Goal: Transaction & Acquisition: Purchase product/service

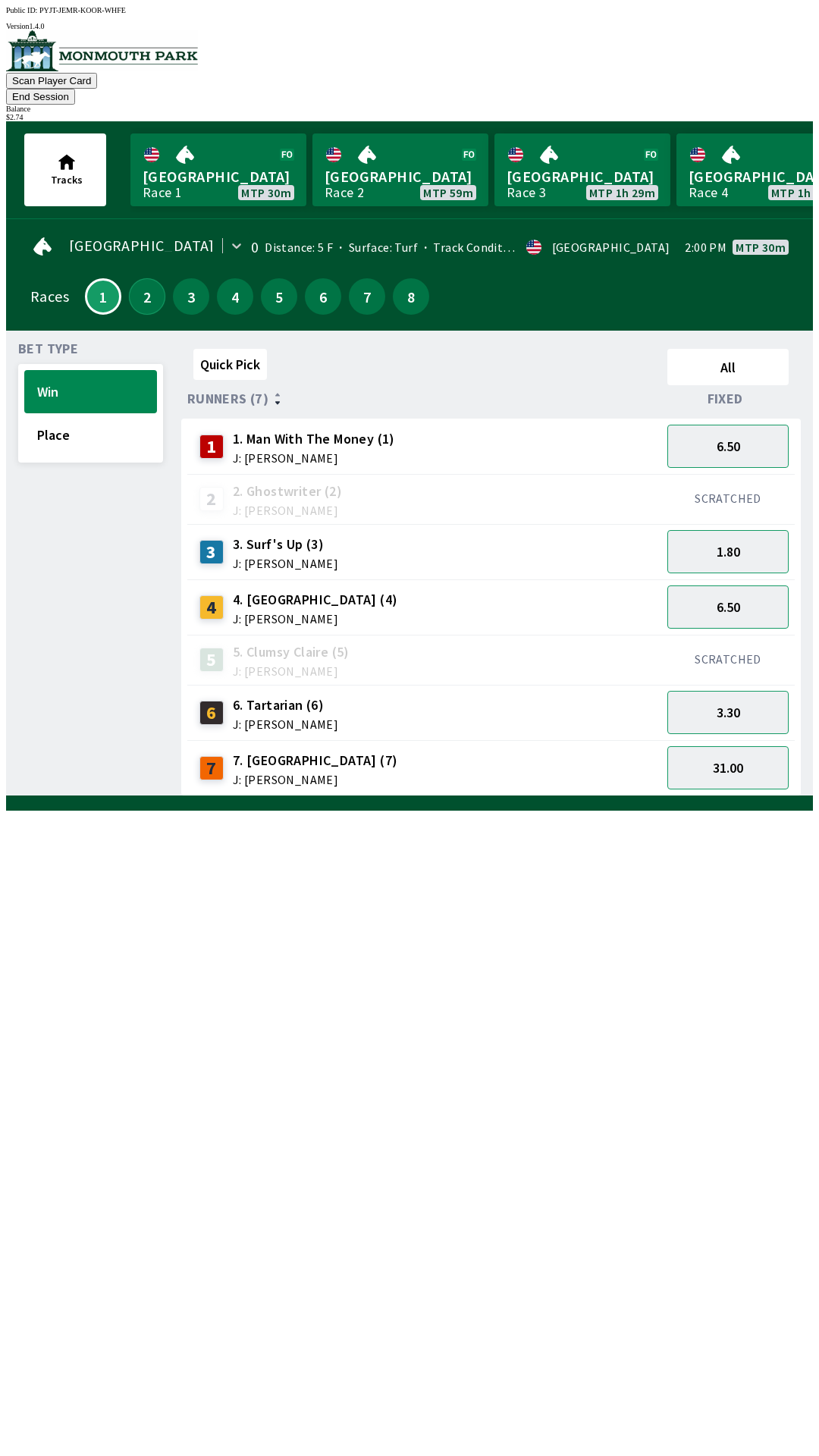
click at [129, 282] on button "2" at bounding box center [147, 296] width 36 height 36
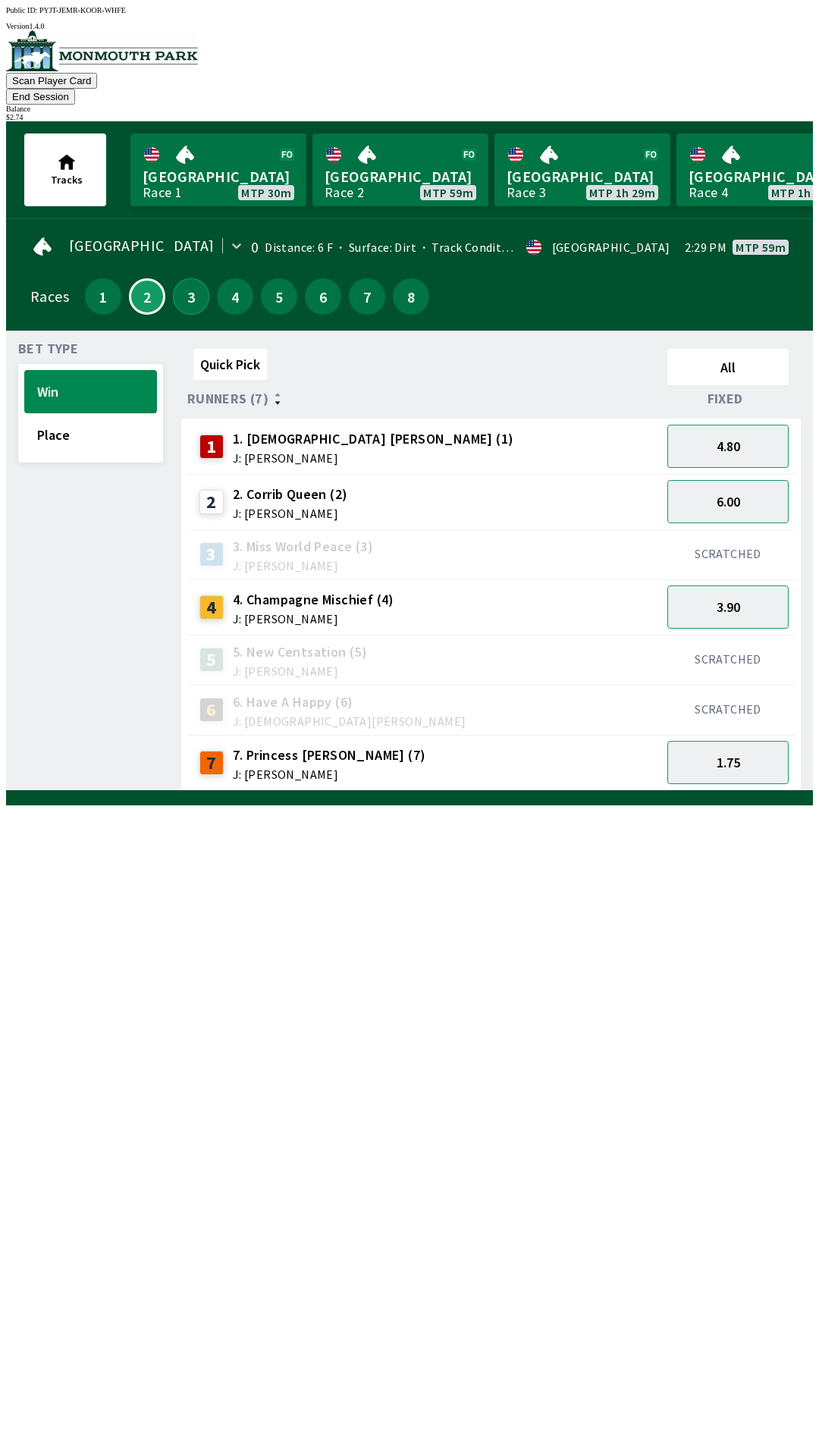
click at [180, 282] on button "3" at bounding box center [190, 296] width 36 height 36
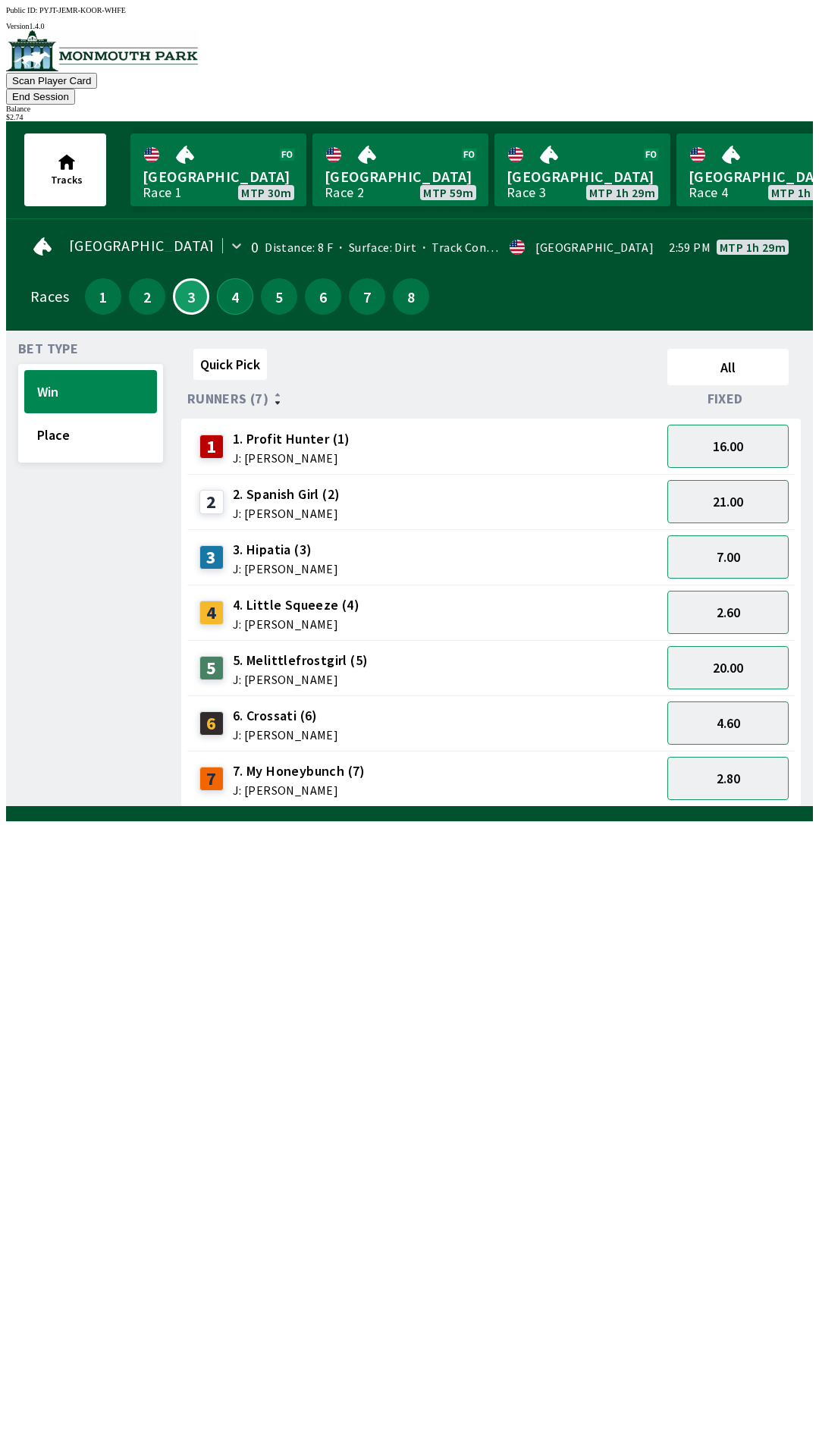
click at [227, 278] on button "4" at bounding box center [234, 296] width 36 height 36
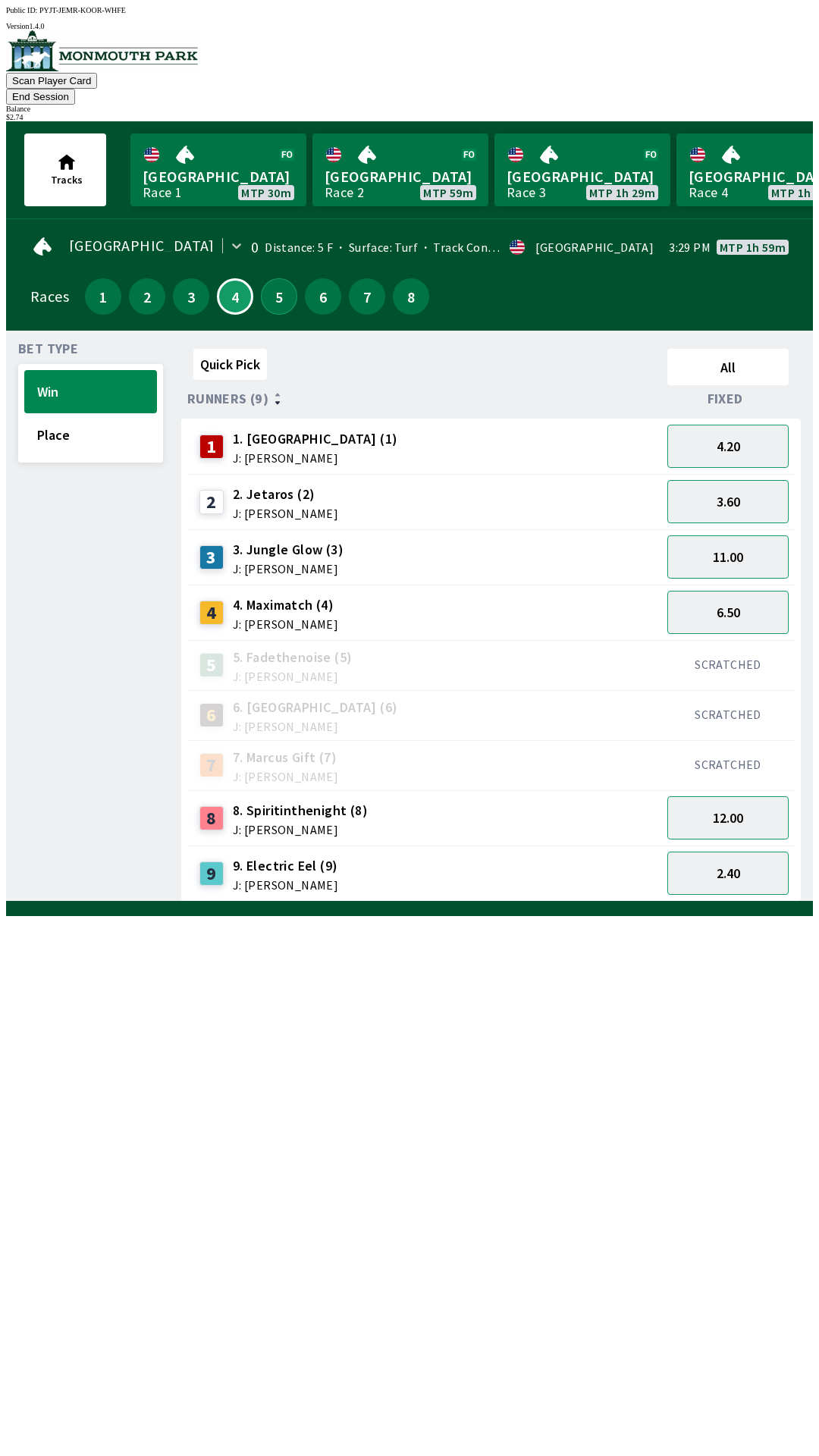
click at [273, 278] on button "5" at bounding box center [278, 296] width 36 height 36
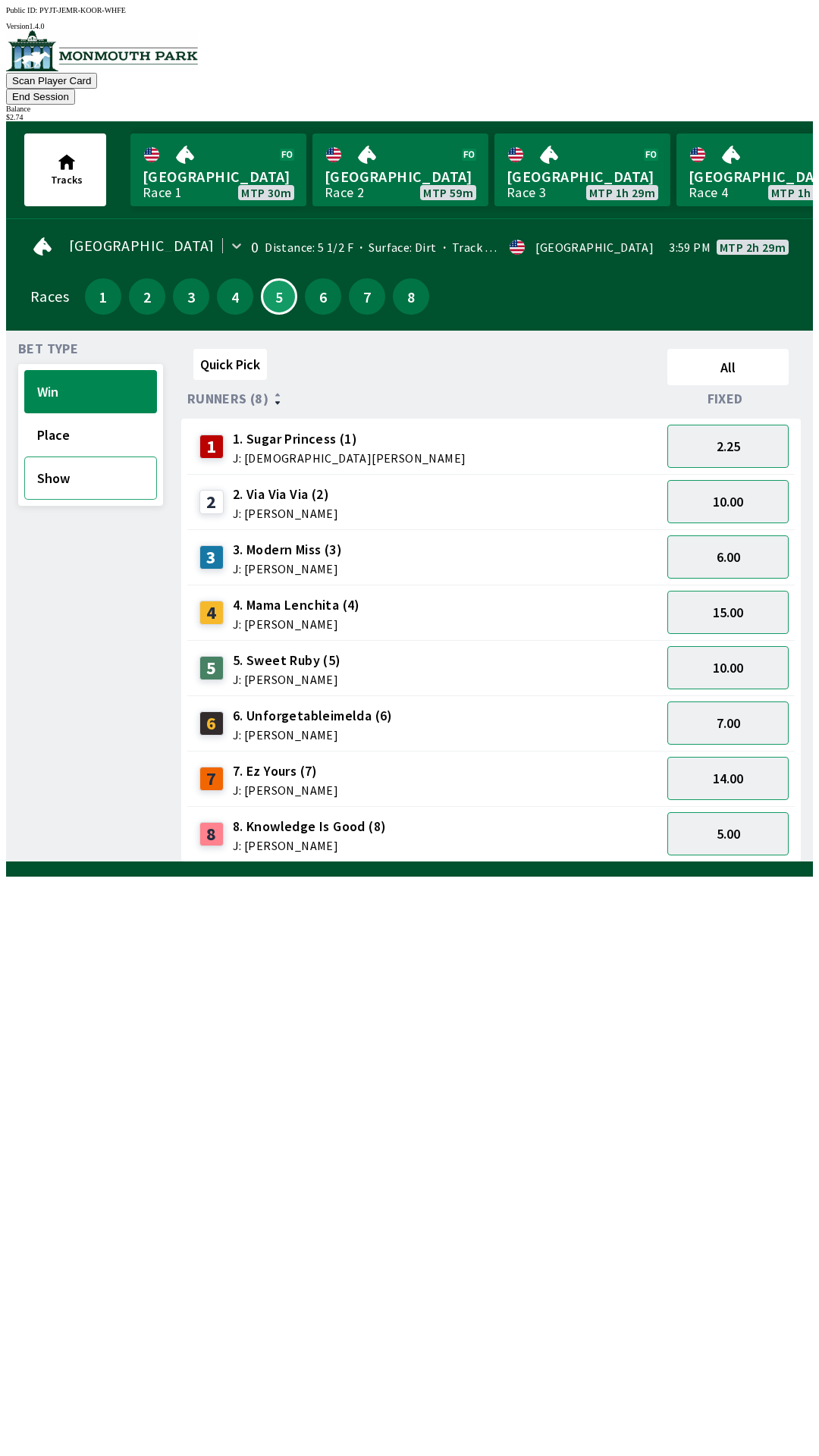
click at [76, 467] on button "Show" at bounding box center [90, 478] width 133 height 43
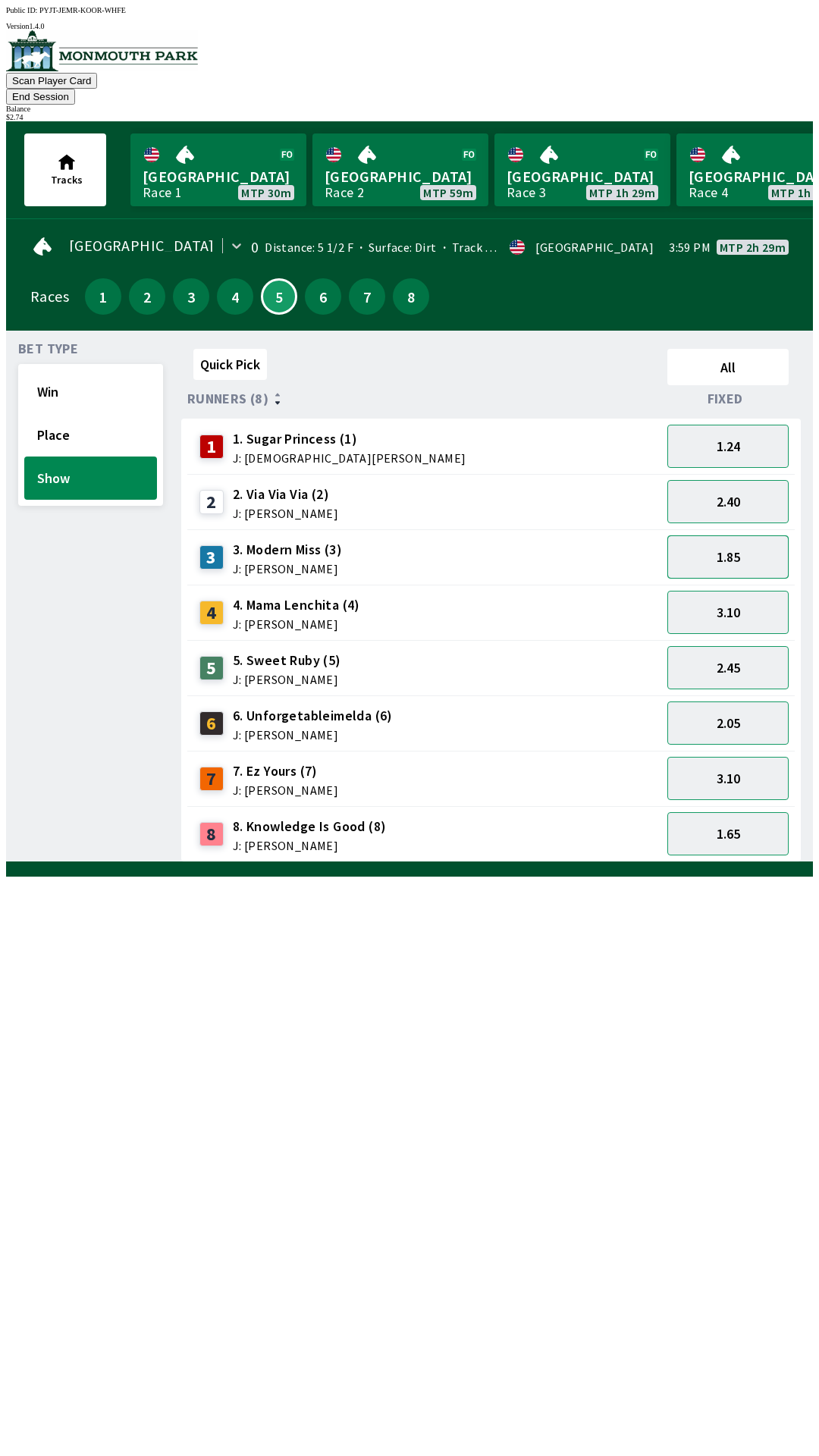
click at [726, 540] on button "1.85" at bounding box center [727, 557] width 121 height 43
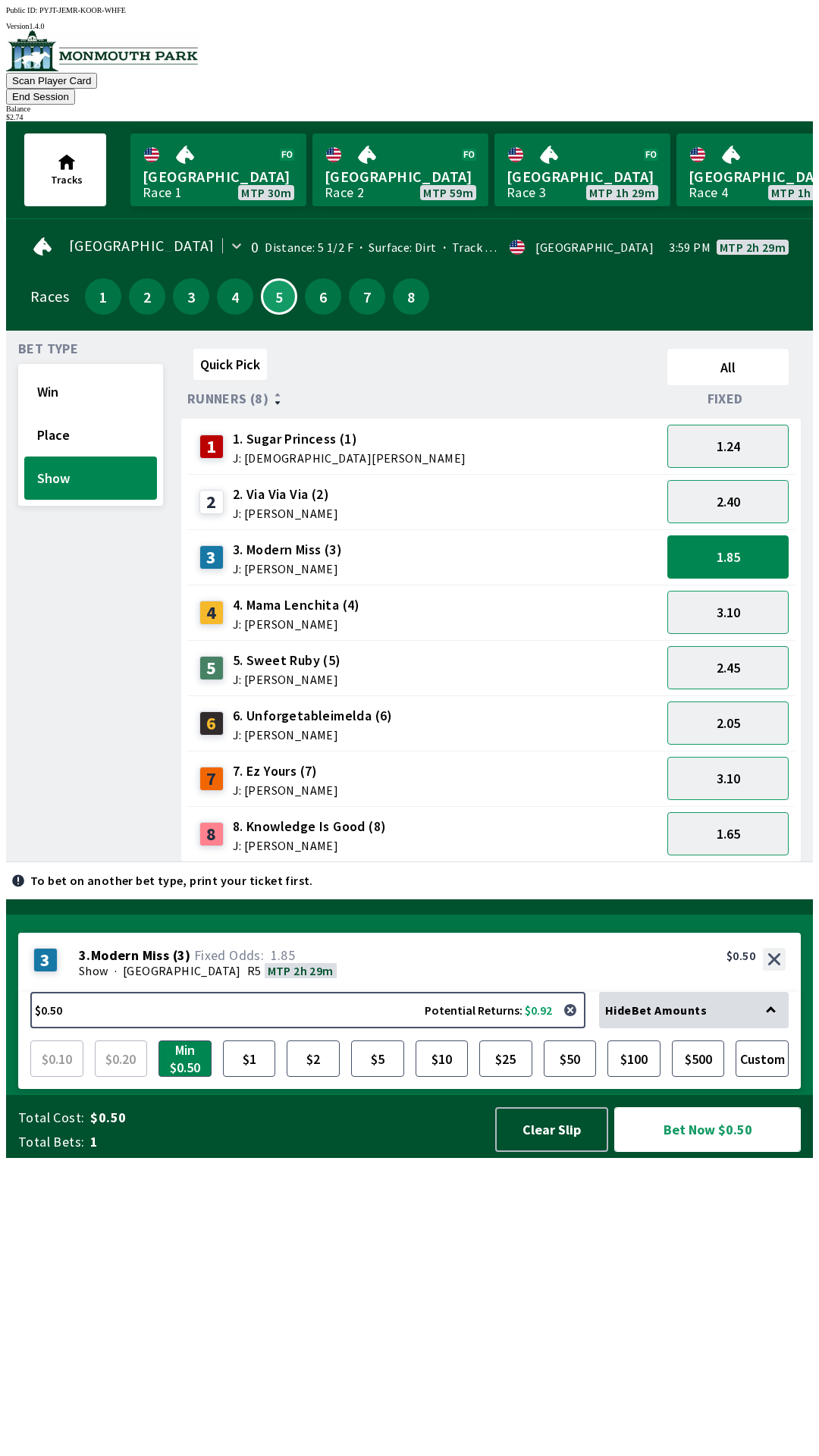
click at [691, 1152] on button "Bet Now $0.50" at bounding box center [708, 1130] width 187 height 45
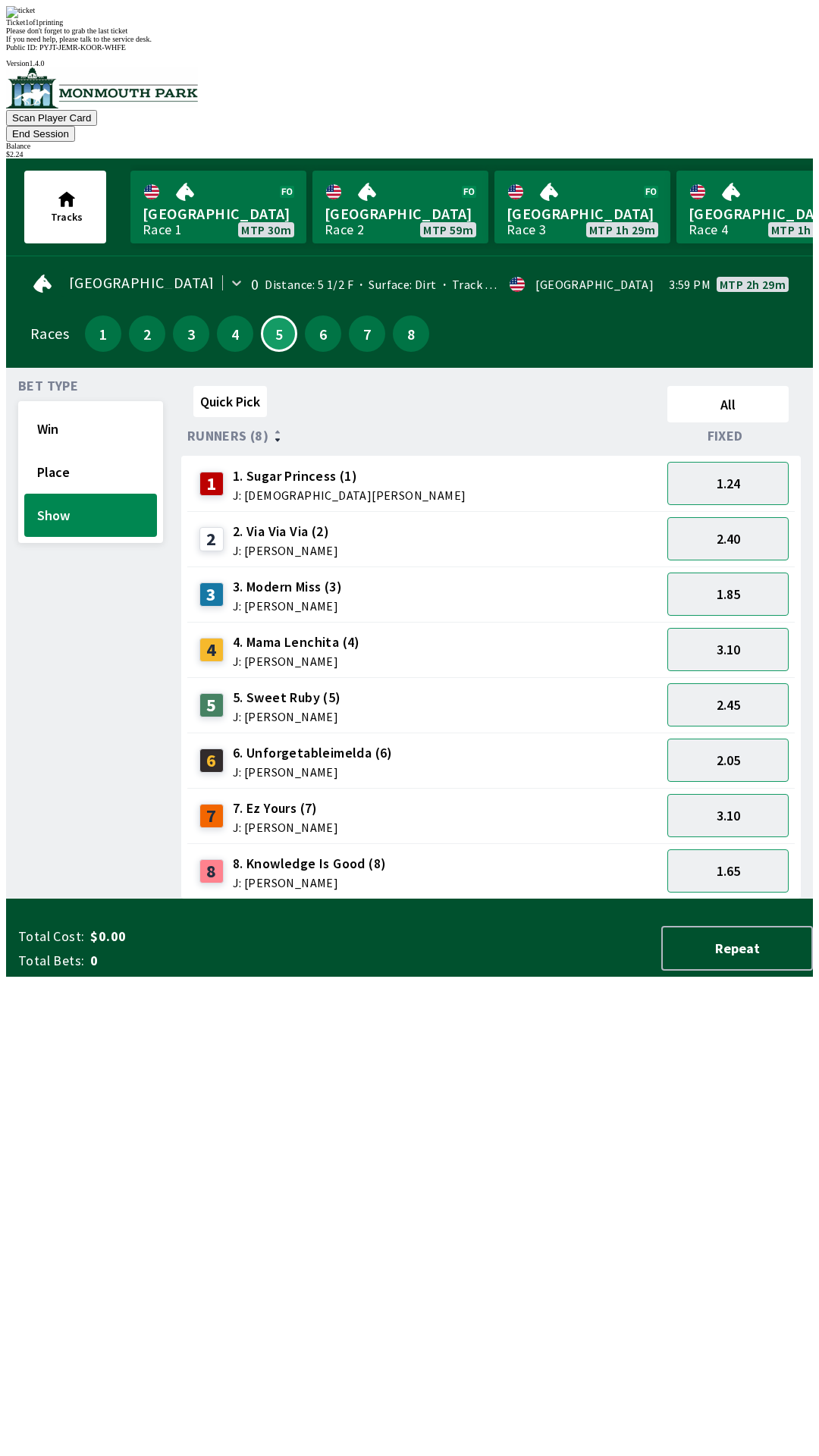
click at [39, 875] on div "Bet Type Win Place Show" at bounding box center [91, 640] width 145 height 520
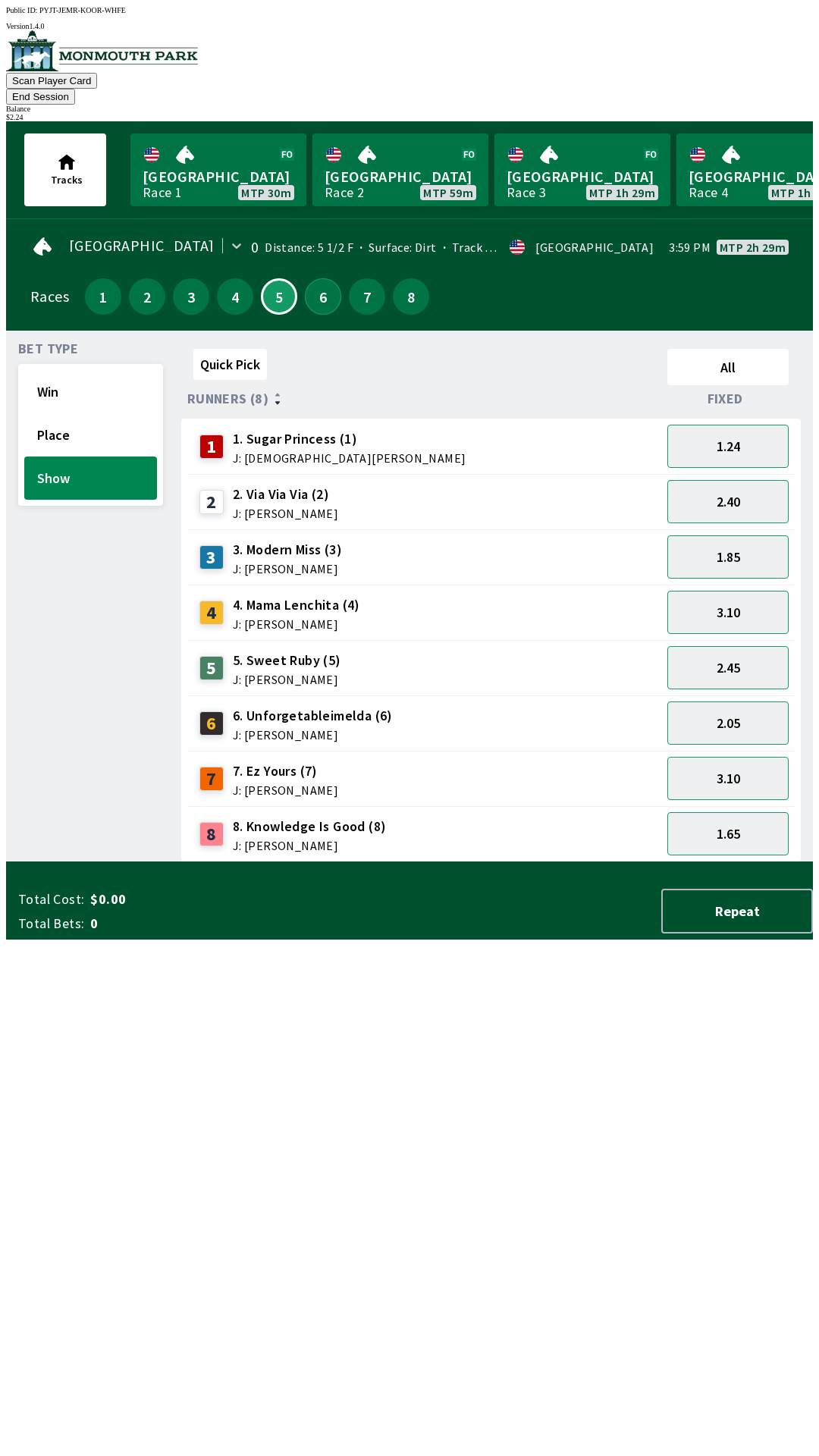
click at [316, 278] on button "6" at bounding box center [322, 296] width 36 height 36
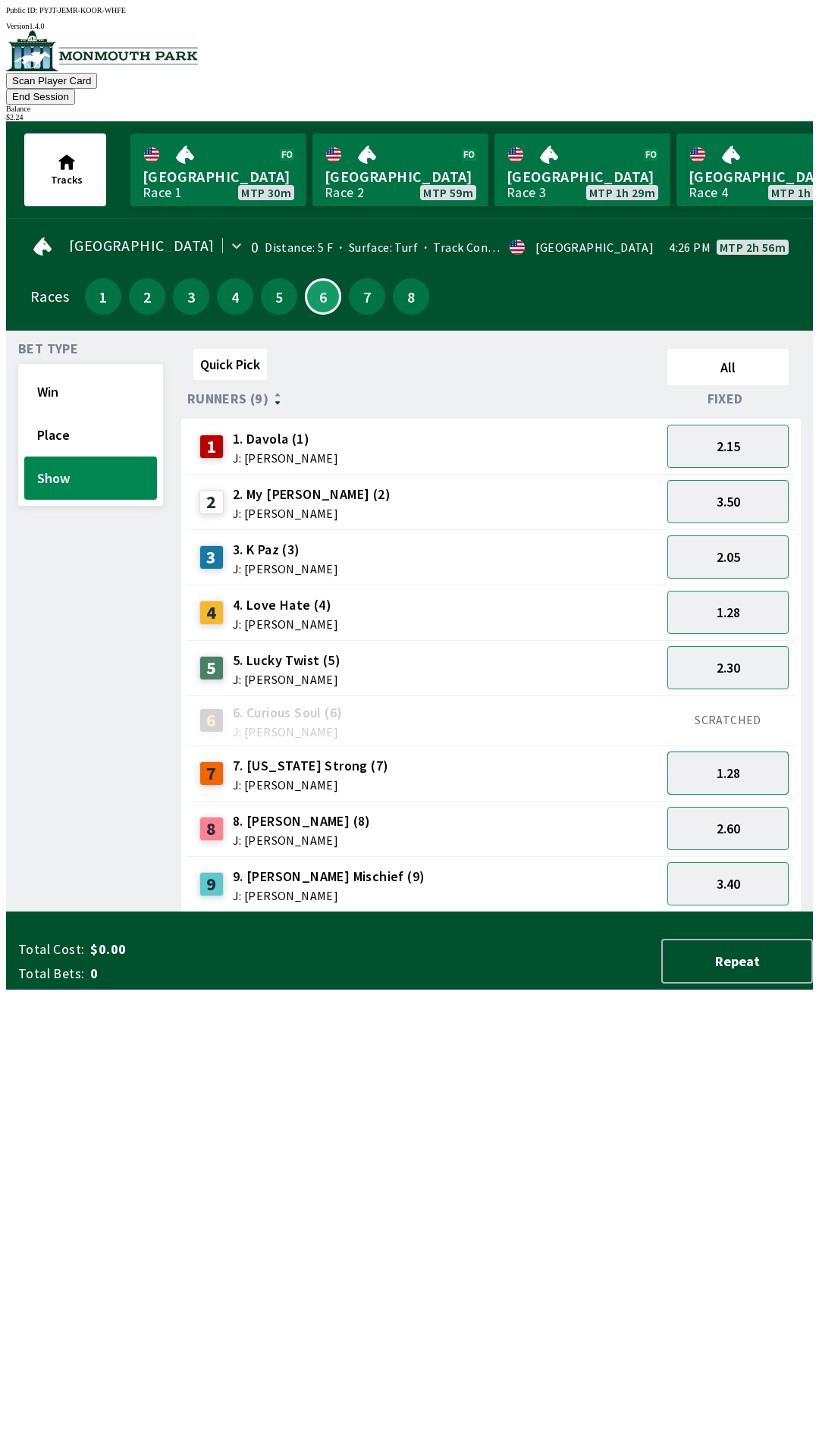
click at [747, 752] on button "1.28" at bounding box center [727, 774] width 121 height 43
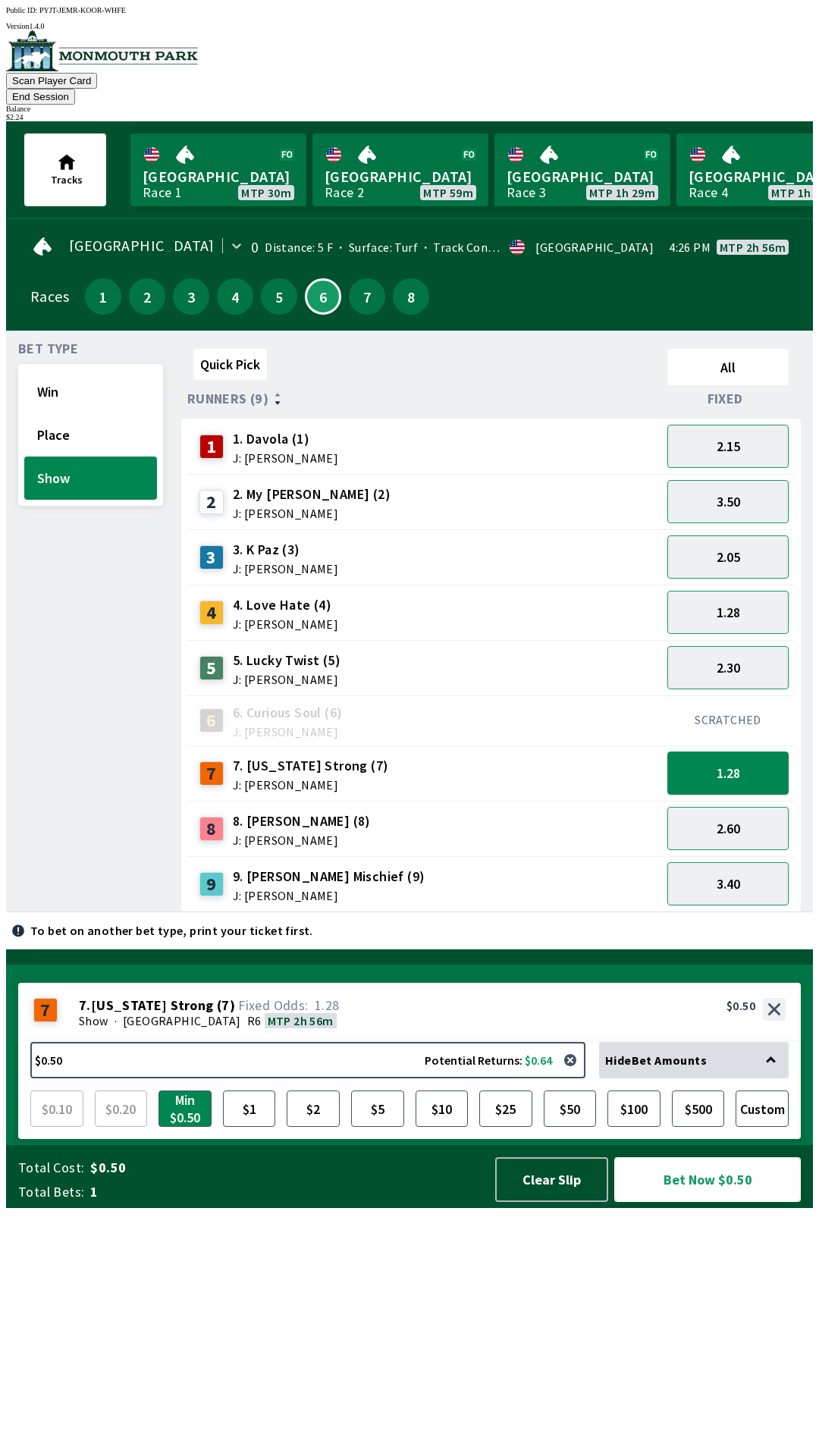
click at [701, 1202] on button "Bet Now $0.50" at bounding box center [708, 1180] width 187 height 45
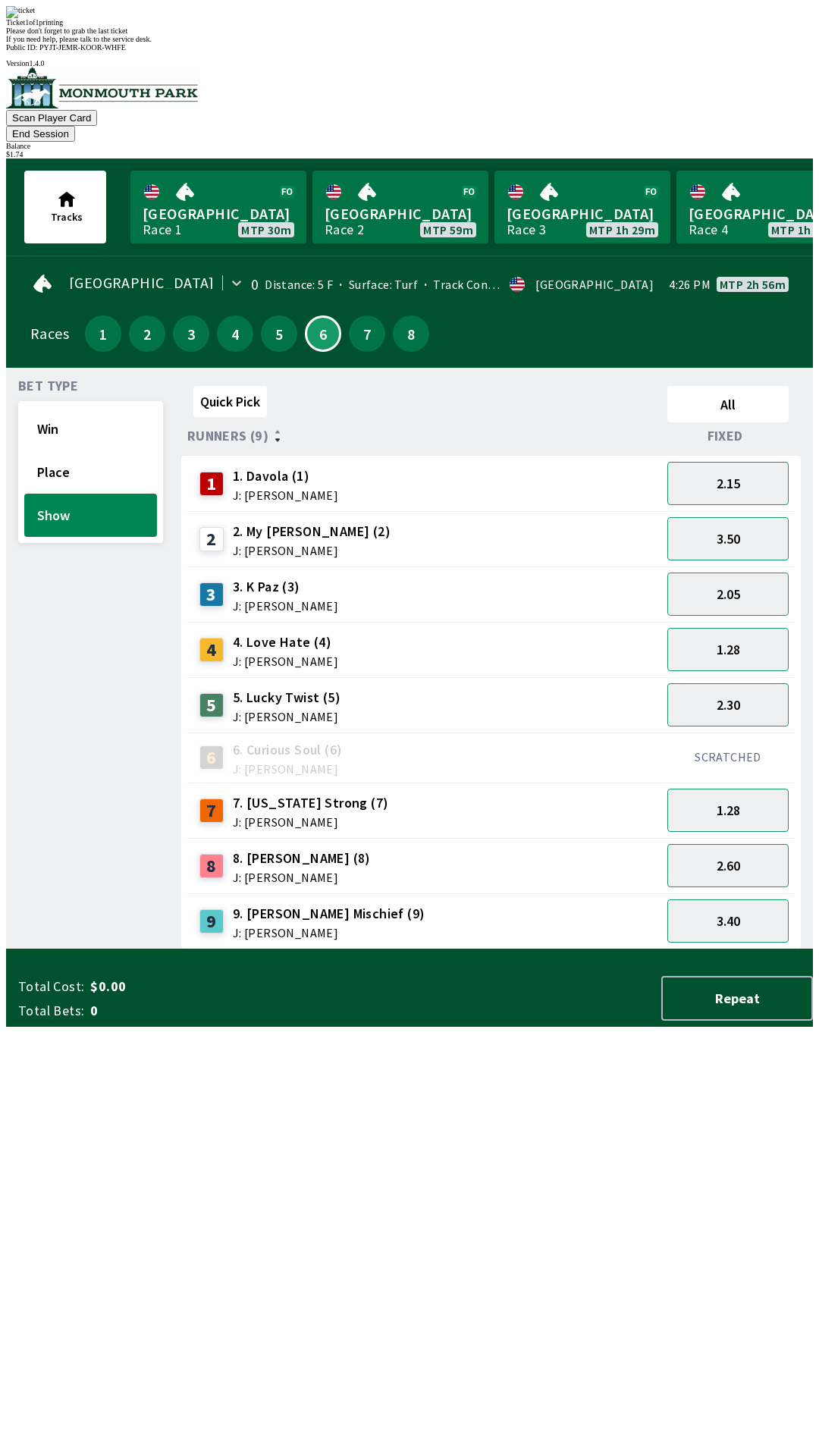
click at [34, 944] on div "Bet Type Win Place Show" at bounding box center [91, 665] width 145 height 570
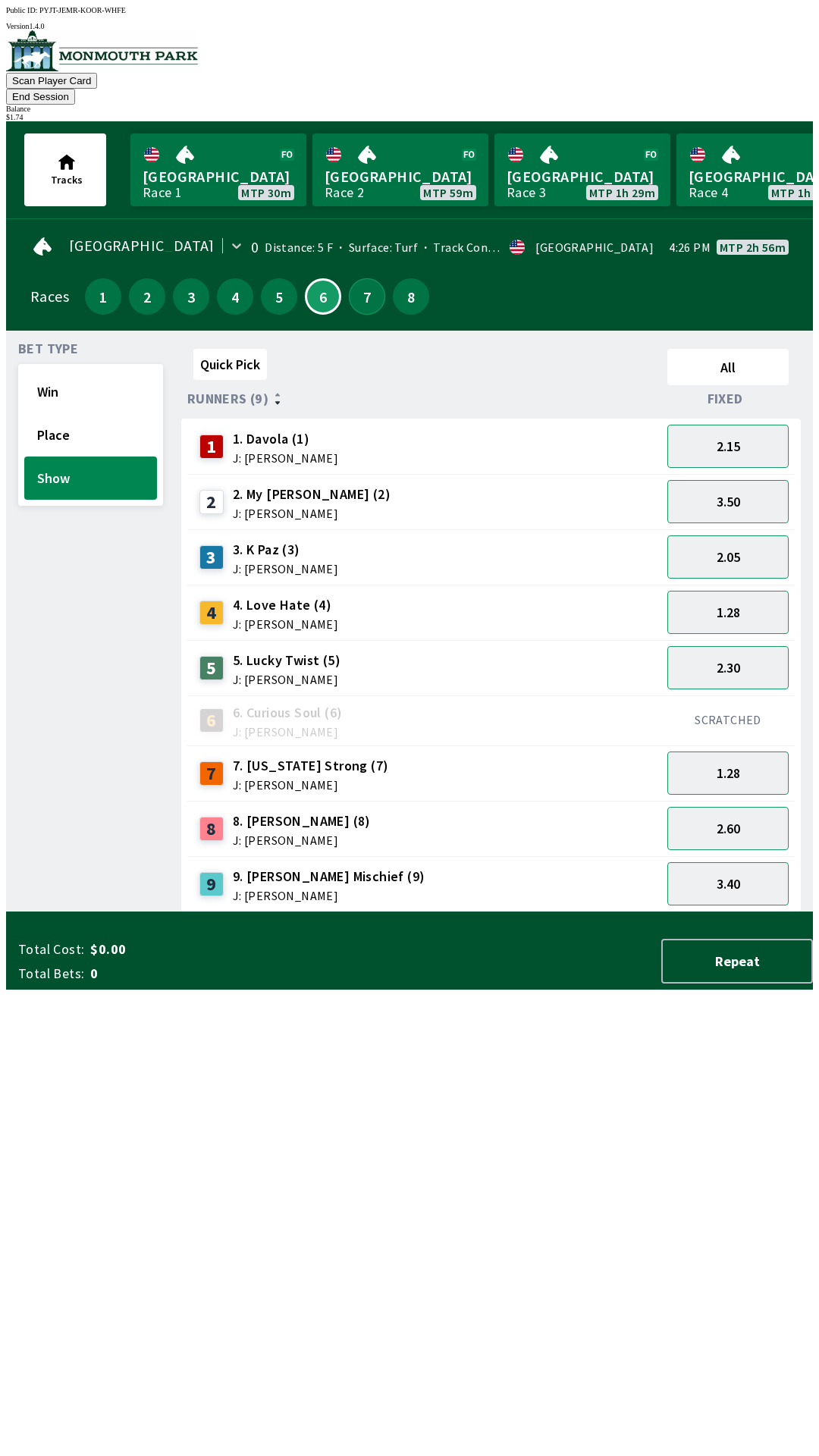
click at [349, 285] on button "7" at bounding box center [366, 296] width 36 height 36
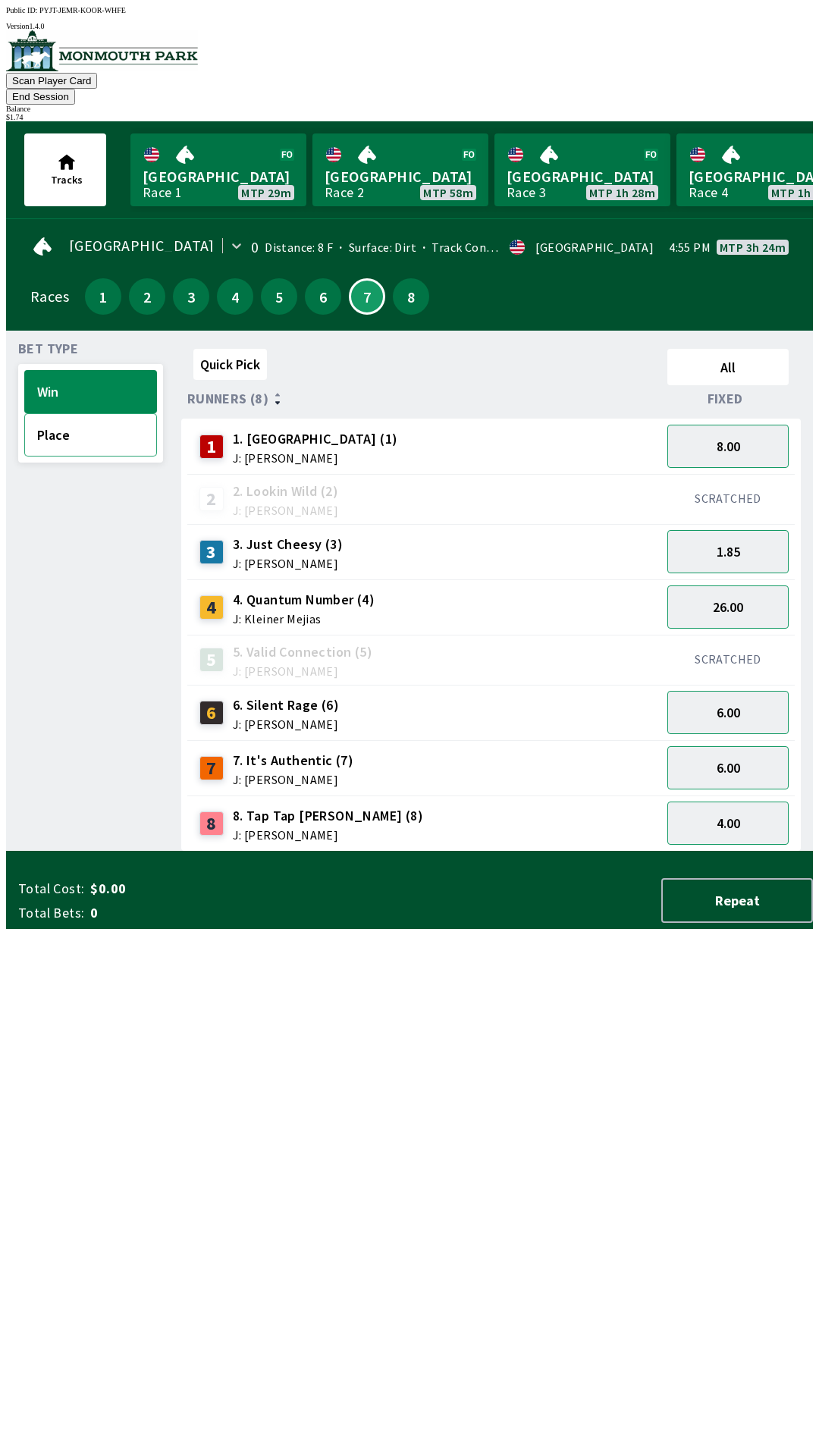
click at [96, 422] on button "Place" at bounding box center [90, 435] width 133 height 43
click at [746, 802] on button "1.90" at bounding box center [727, 824] width 121 height 43
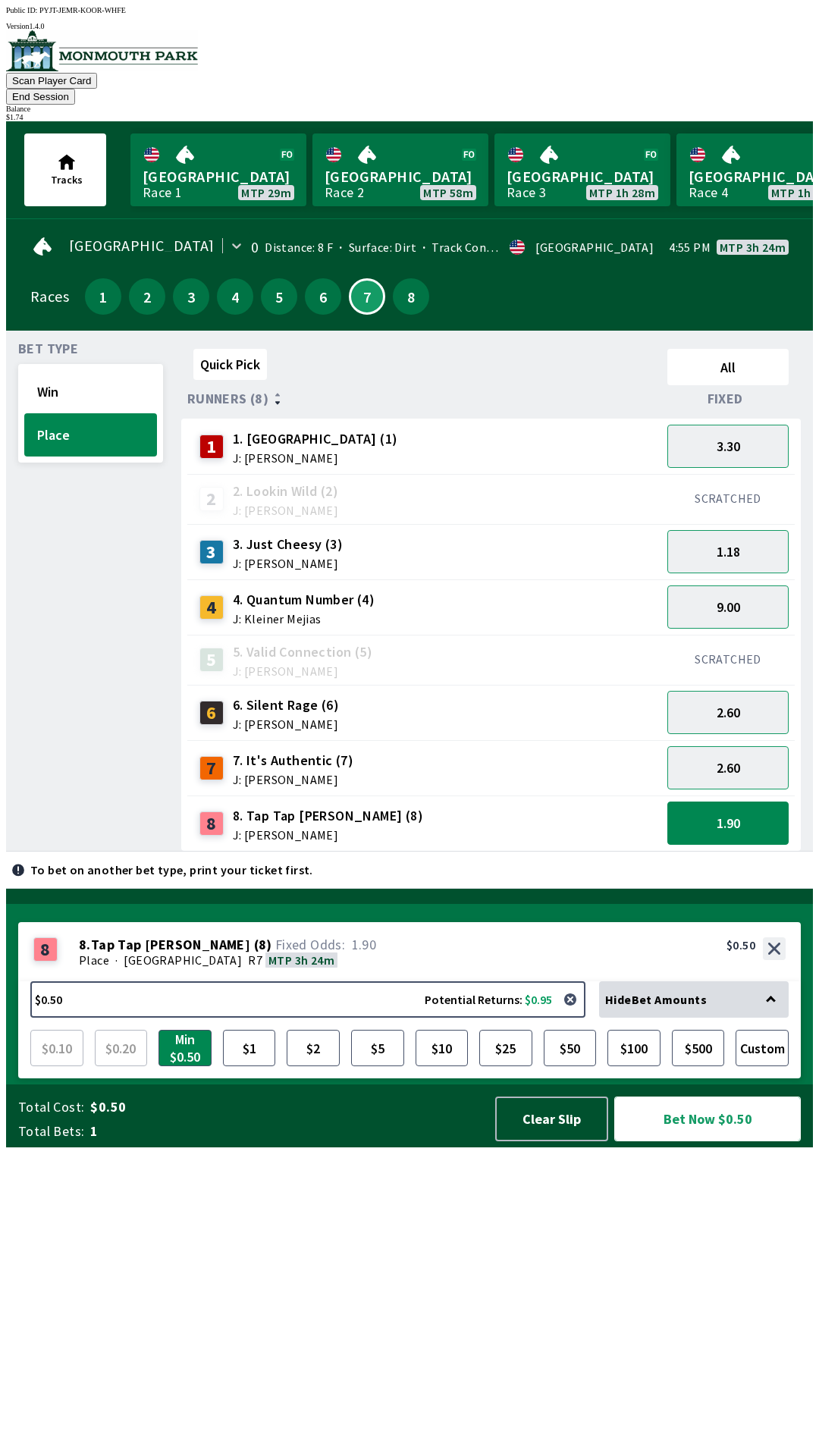
click at [707, 1141] on button "Bet Now $0.50" at bounding box center [708, 1119] width 187 height 45
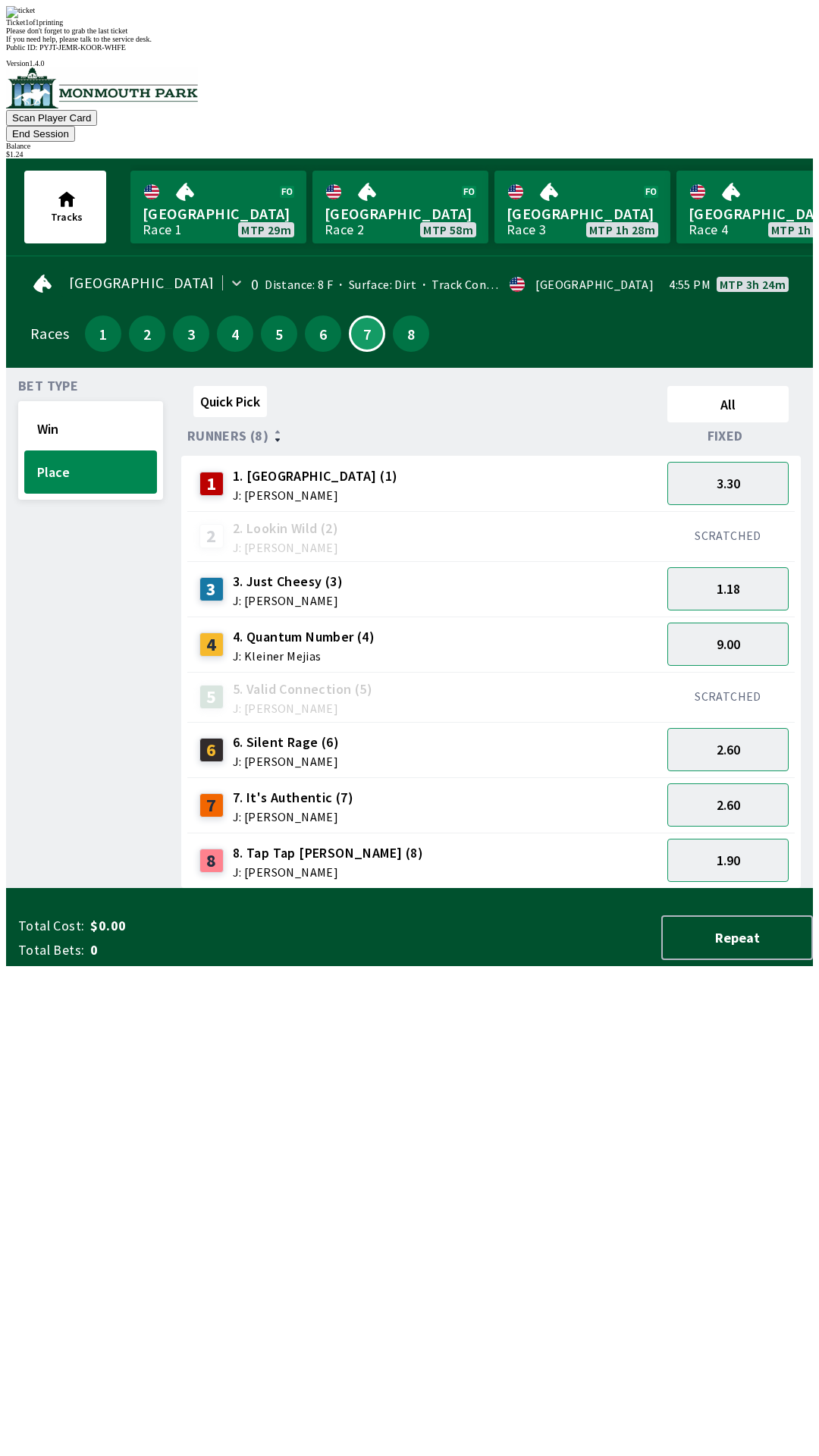
click at [56, 805] on div "Bet Type Win Place" at bounding box center [91, 635] width 145 height 509
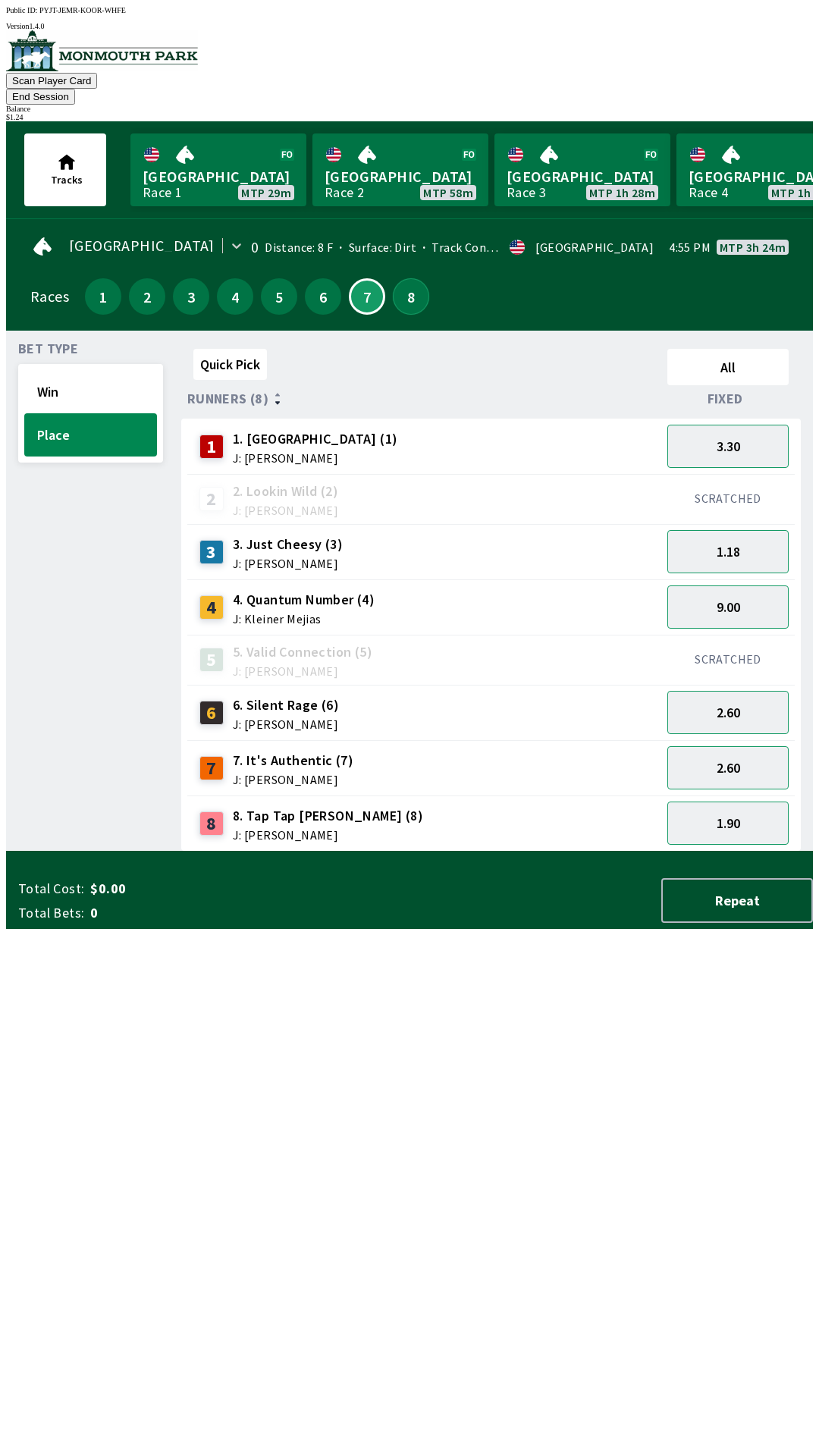
click at [400, 278] on button "8" at bounding box center [410, 296] width 36 height 36
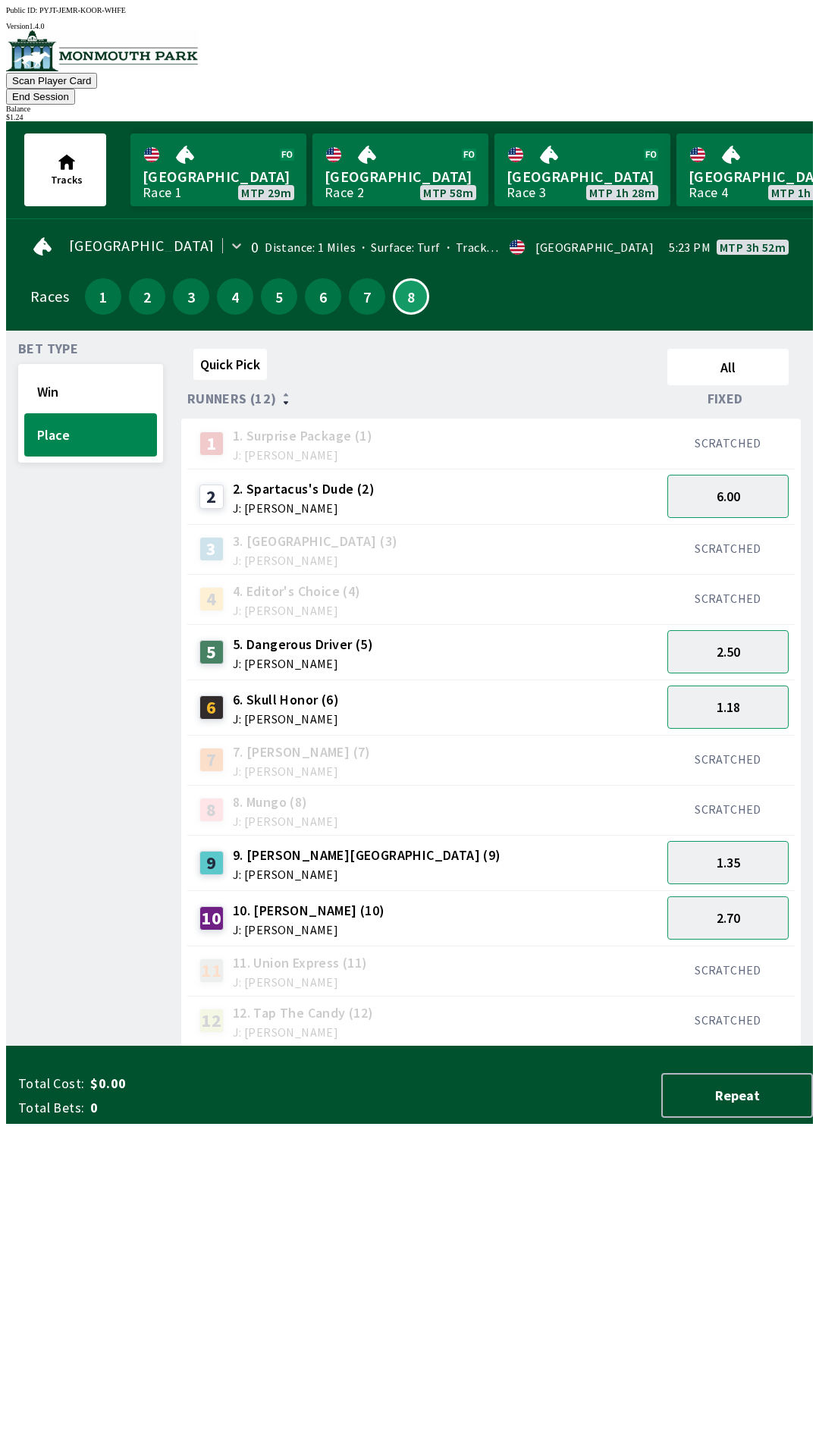
click at [433, 844] on div "9 9. [PERSON_NAME] Island (9) J: [PERSON_NAME]" at bounding box center [424, 863] width 462 height 38
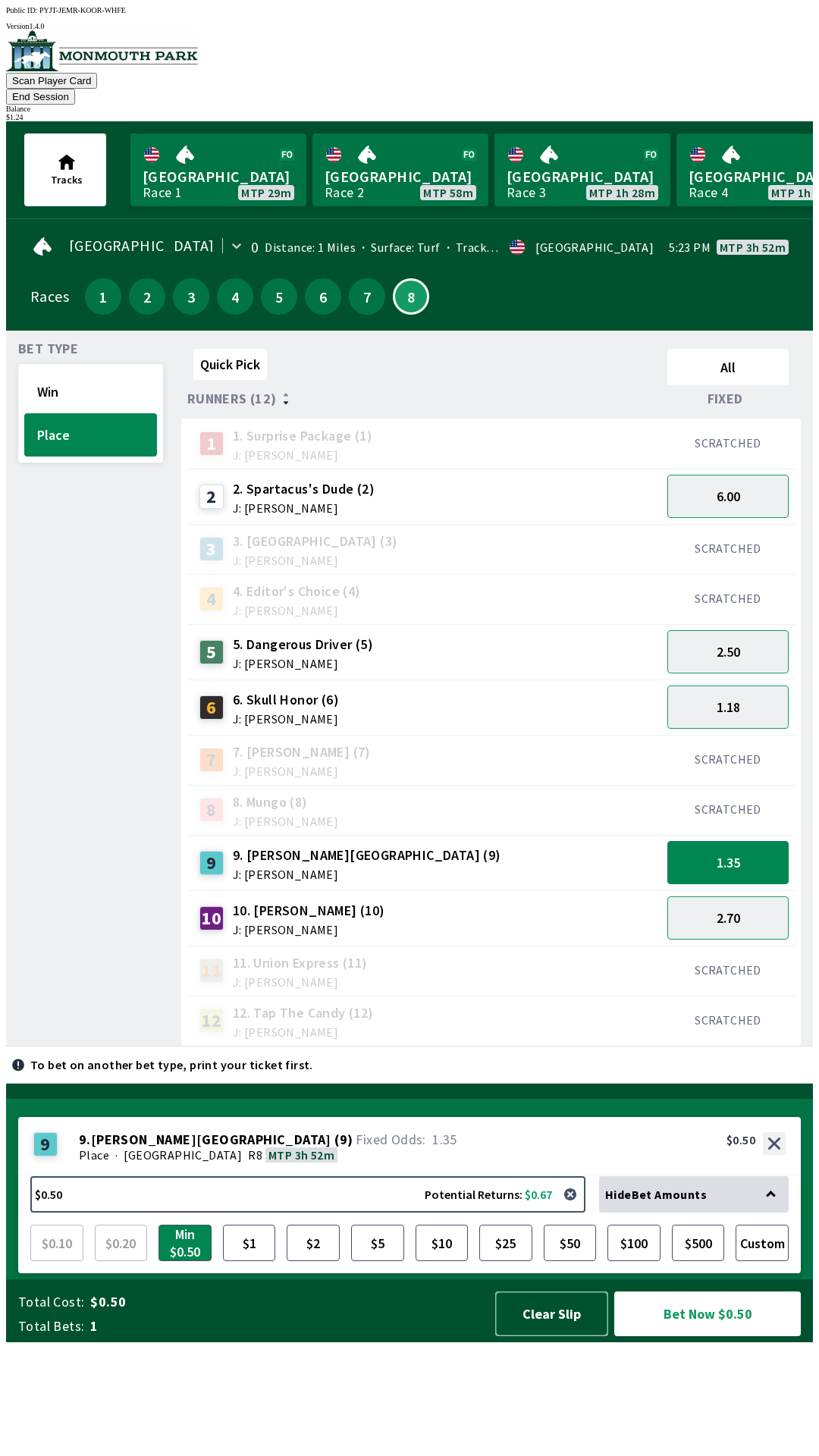
click at [554, 1336] on button "Clear Slip" at bounding box center [551, 1314] width 113 height 45
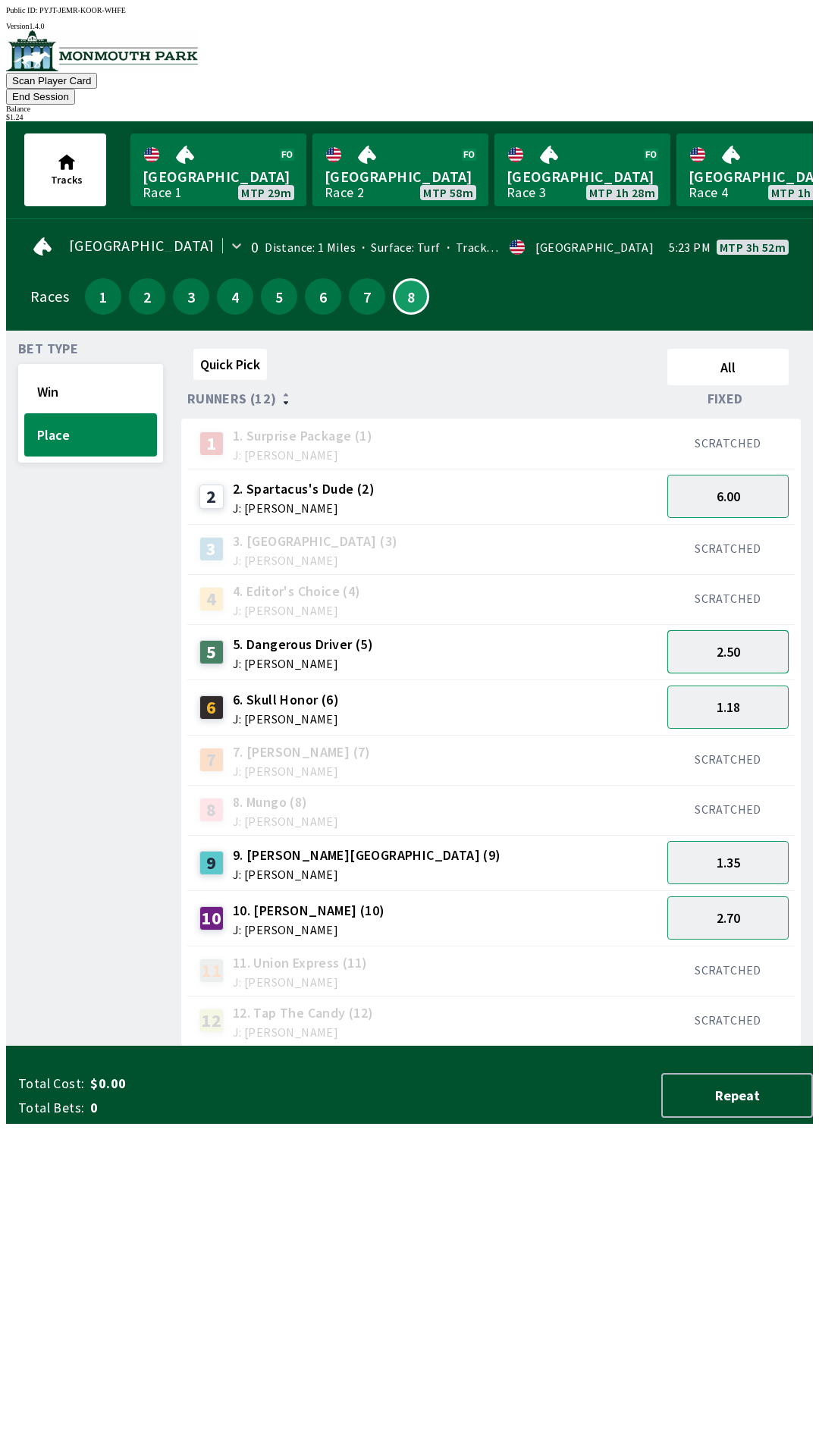
click at [736, 632] on button "2.50" at bounding box center [727, 652] width 121 height 43
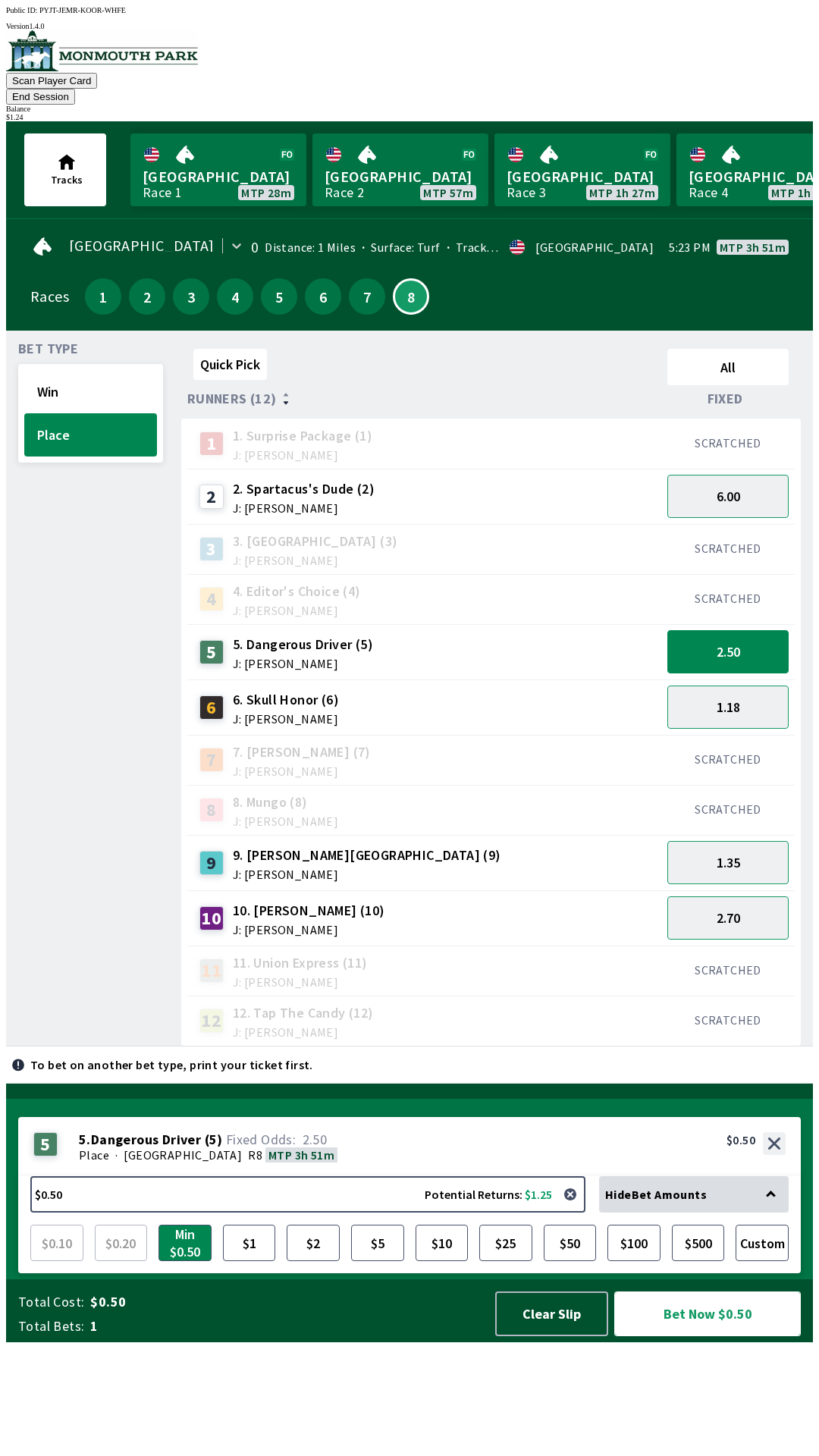
click at [703, 1336] on button "Bet Now $0.50" at bounding box center [708, 1314] width 187 height 45
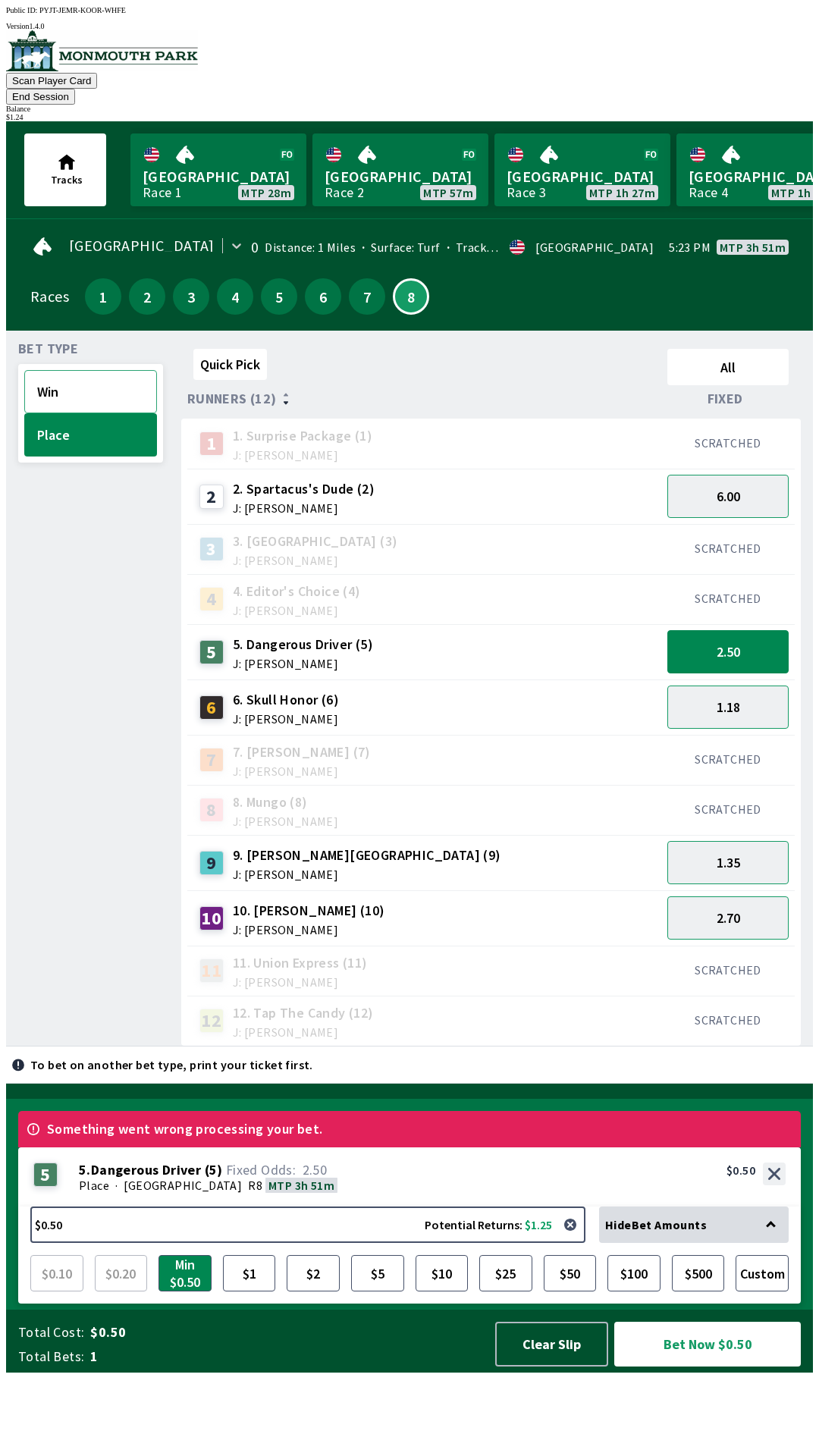
click at [89, 378] on button "Win" at bounding box center [90, 392] width 133 height 43
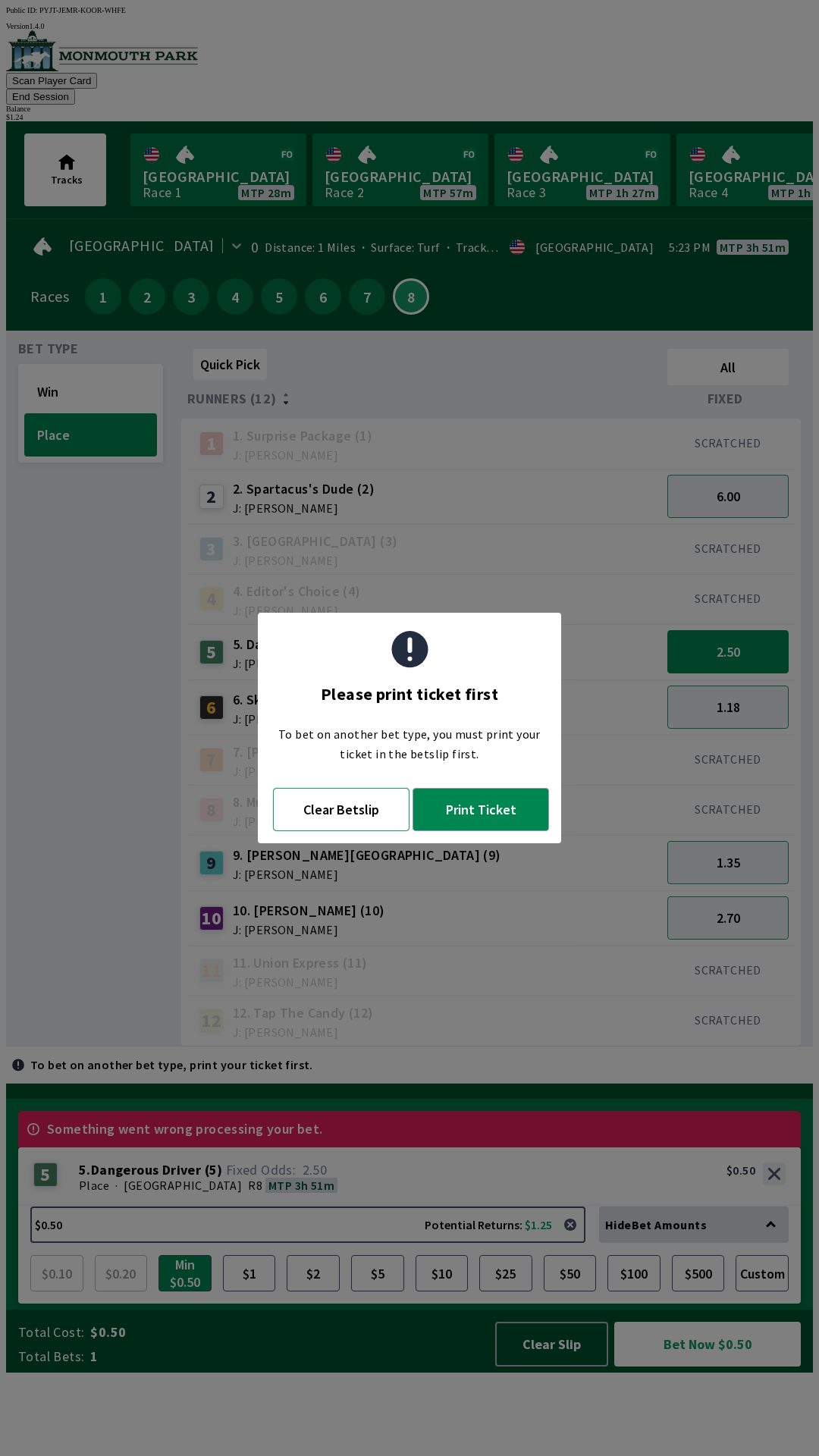
click at [345, 810] on button "Clear Betslip" at bounding box center [341, 810] width 136 height 43
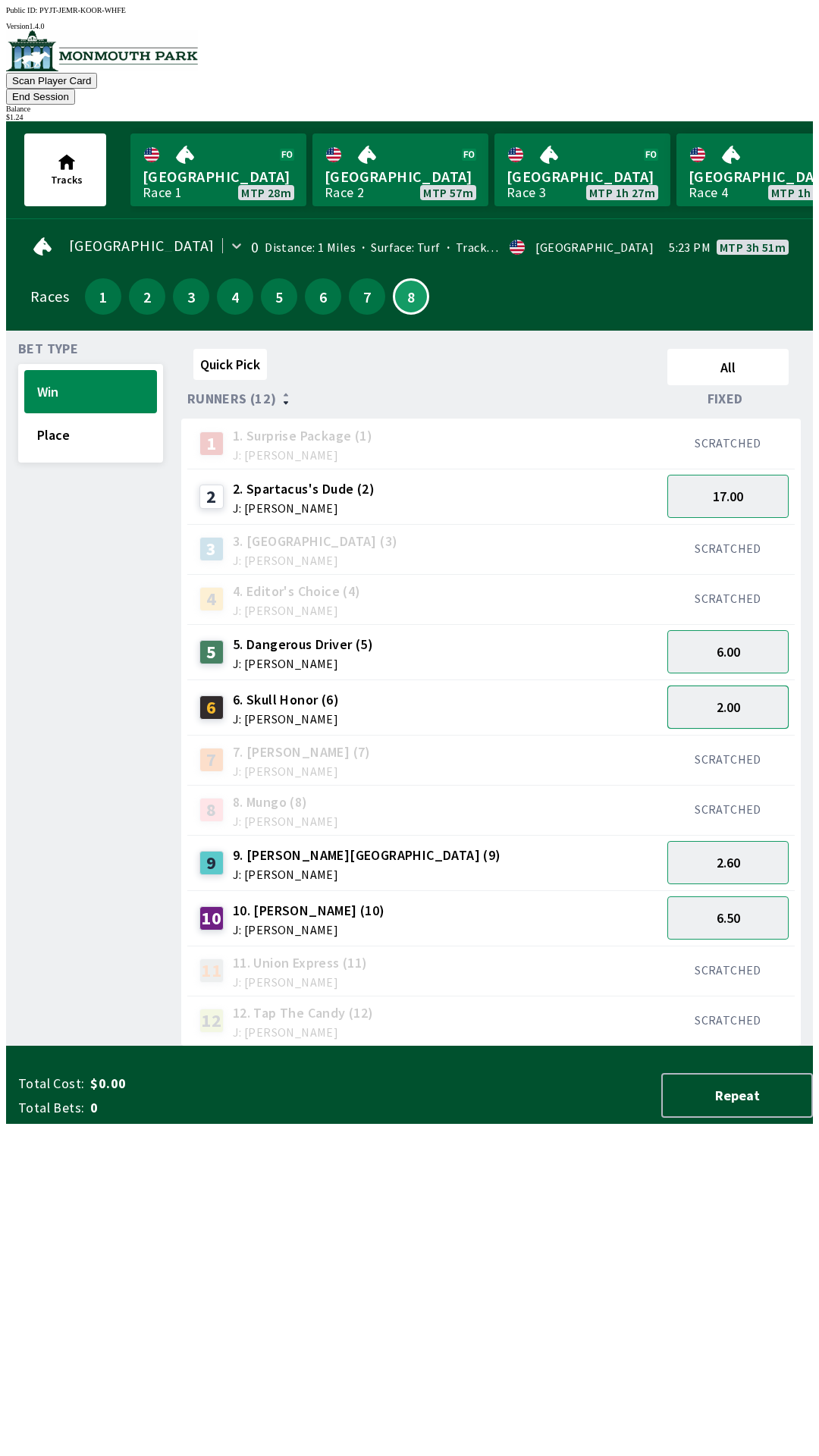
click at [730, 689] on button "2.00" at bounding box center [727, 707] width 121 height 43
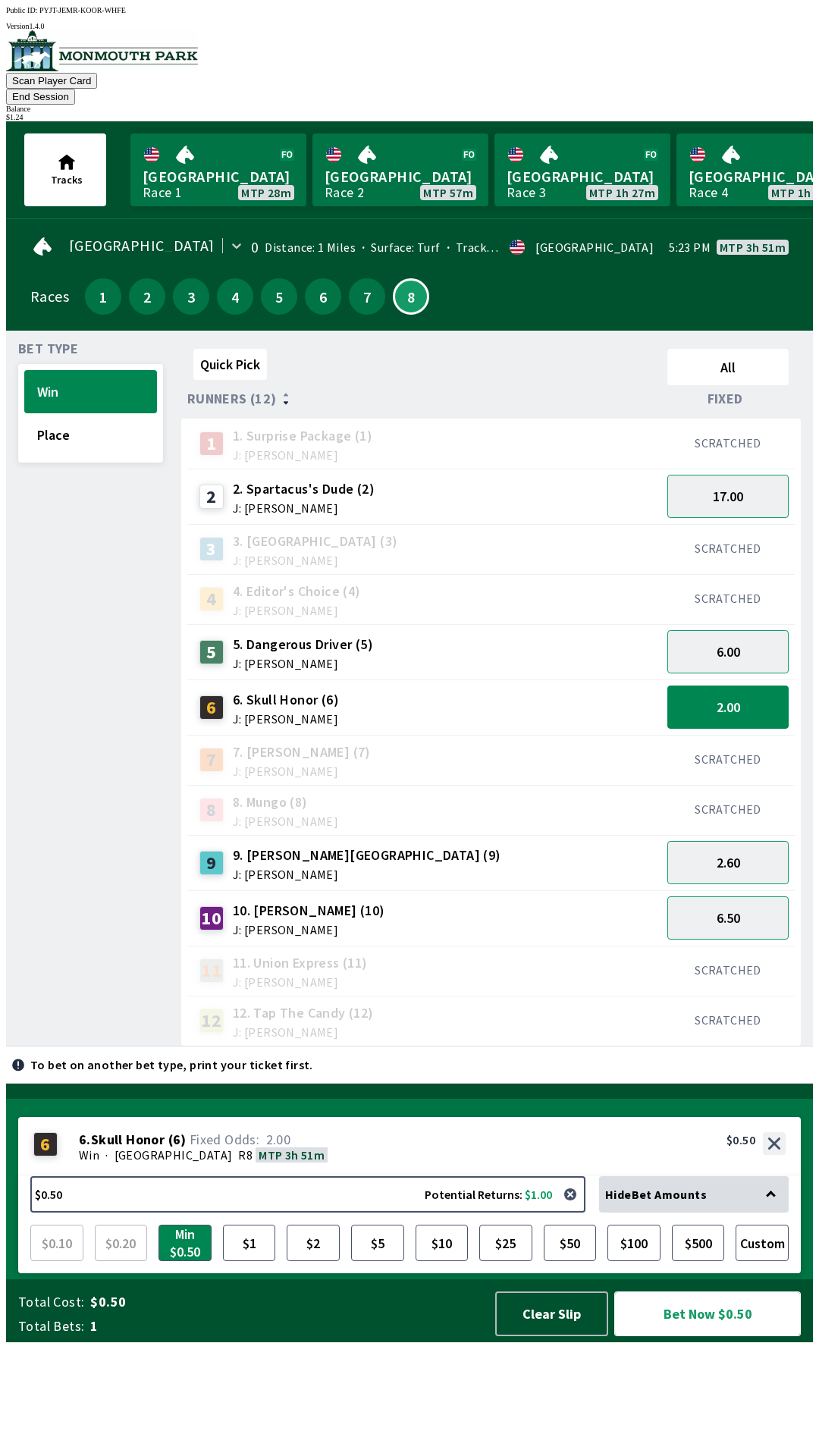
click at [701, 1336] on button "Bet Now $0.50" at bounding box center [708, 1314] width 187 height 45
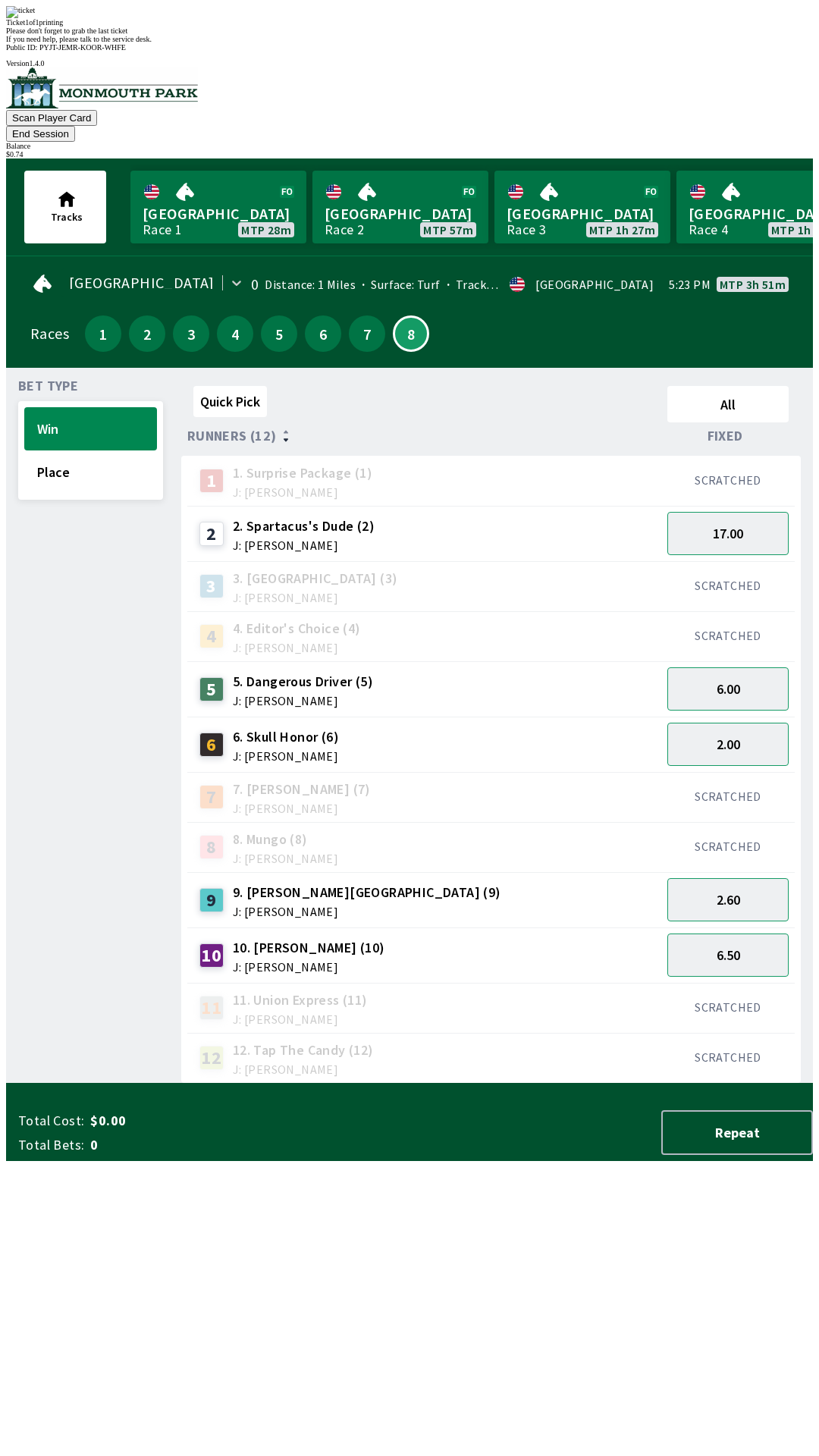
click at [48, 863] on div "Bet Type Win Place" at bounding box center [91, 732] width 145 height 704
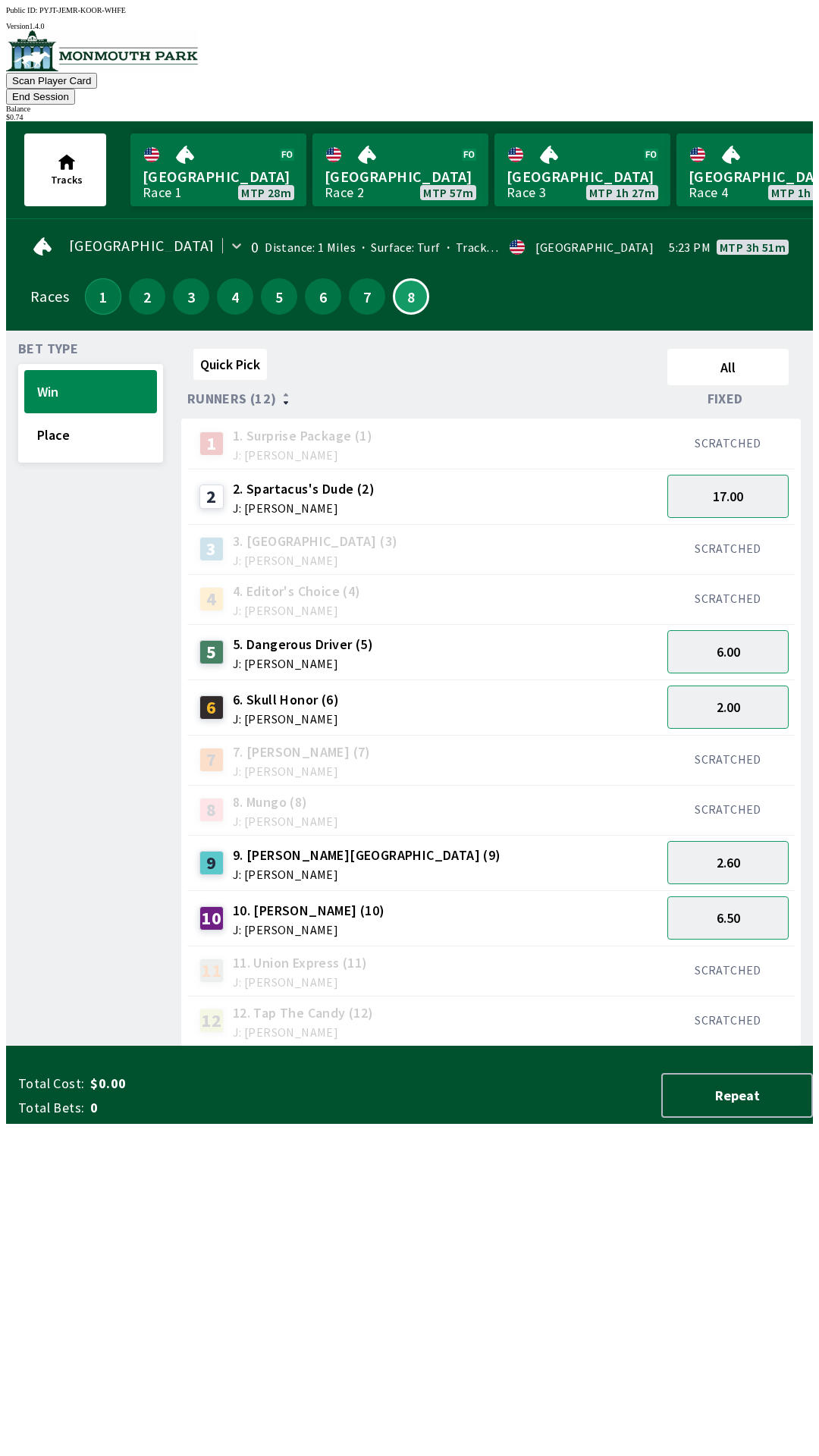
click at [93, 285] on button "1" at bounding box center [103, 296] width 36 height 36
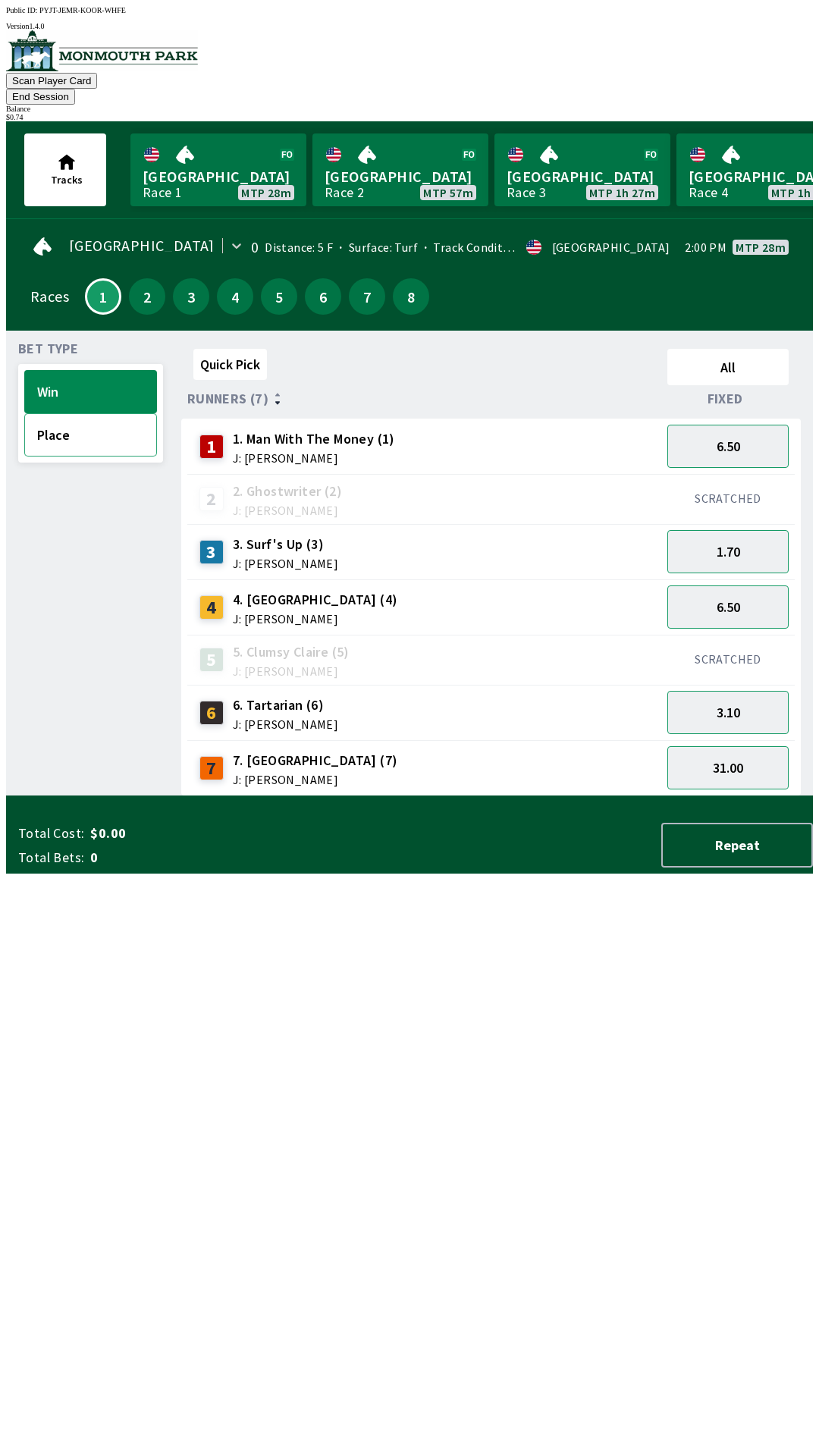
click at [99, 426] on button "Place" at bounding box center [90, 435] width 133 height 43
click at [743, 530] on button "1.05" at bounding box center [727, 551] width 121 height 43
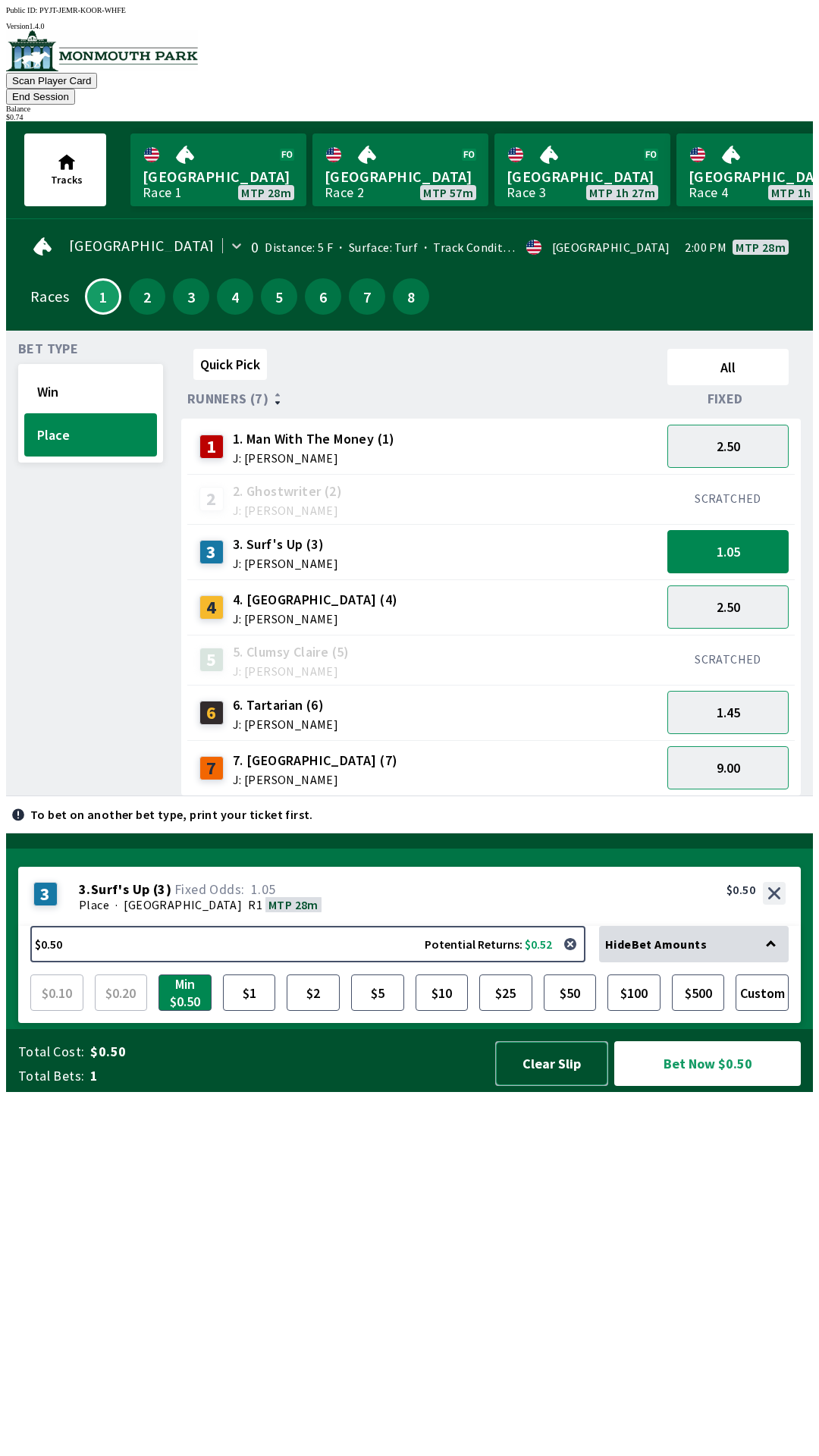
click at [552, 1086] on button "Clear Slip" at bounding box center [551, 1063] width 113 height 45
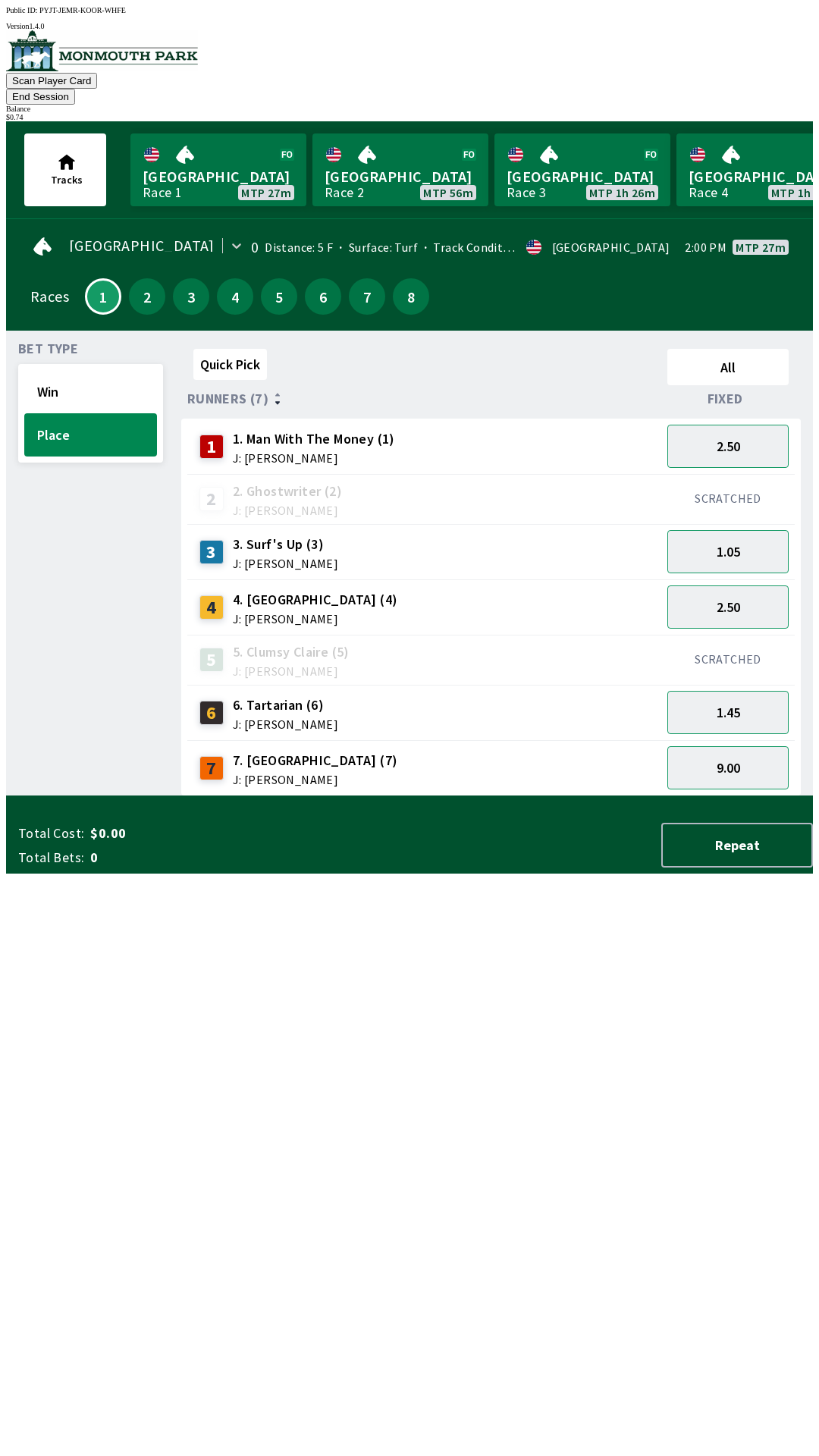
click at [75, 89] on button "End Session" at bounding box center [40, 96] width 69 height 16
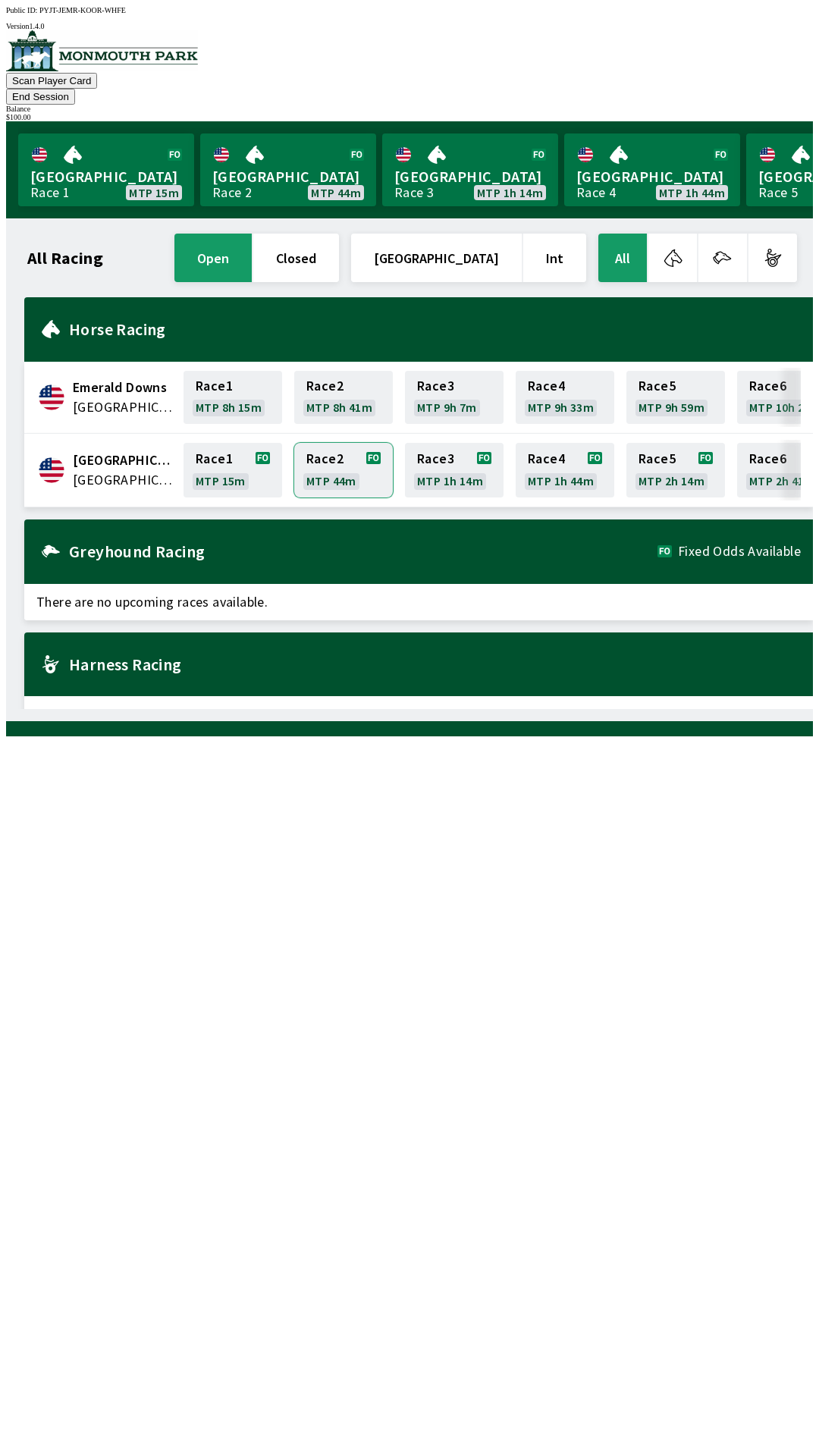
click at [350, 449] on link "Race 2 MTP 44m" at bounding box center [344, 470] width 99 height 55
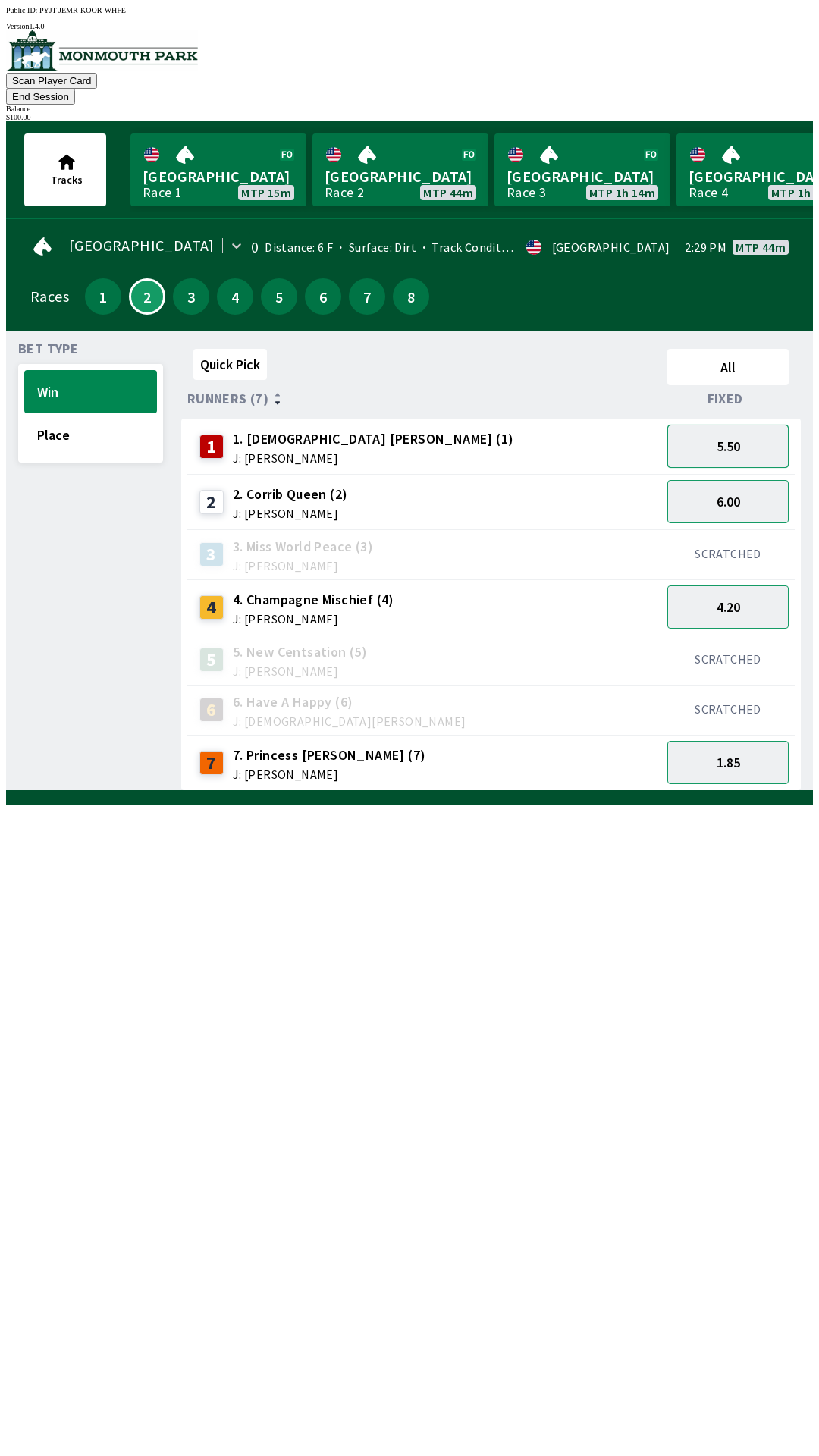
click at [746, 436] on button "5.50" at bounding box center [727, 447] width 121 height 43
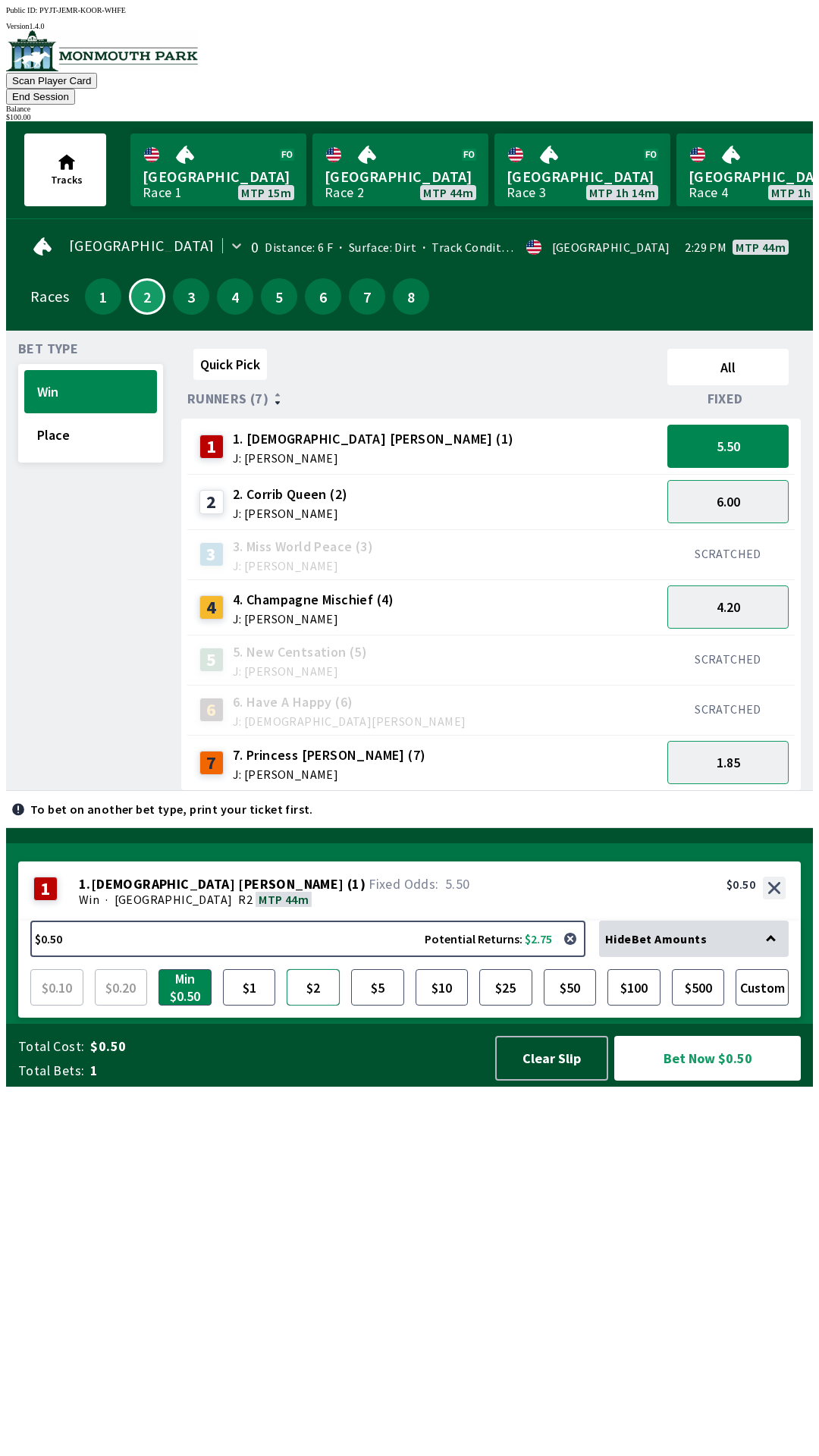
click at [298, 1006] on button "$2" at bounding box center [313, 987] width 53 height 36
click at [695, 1080] on button "Bet Now $2.00" at bounding box center [708, 1058] width 187 height 45
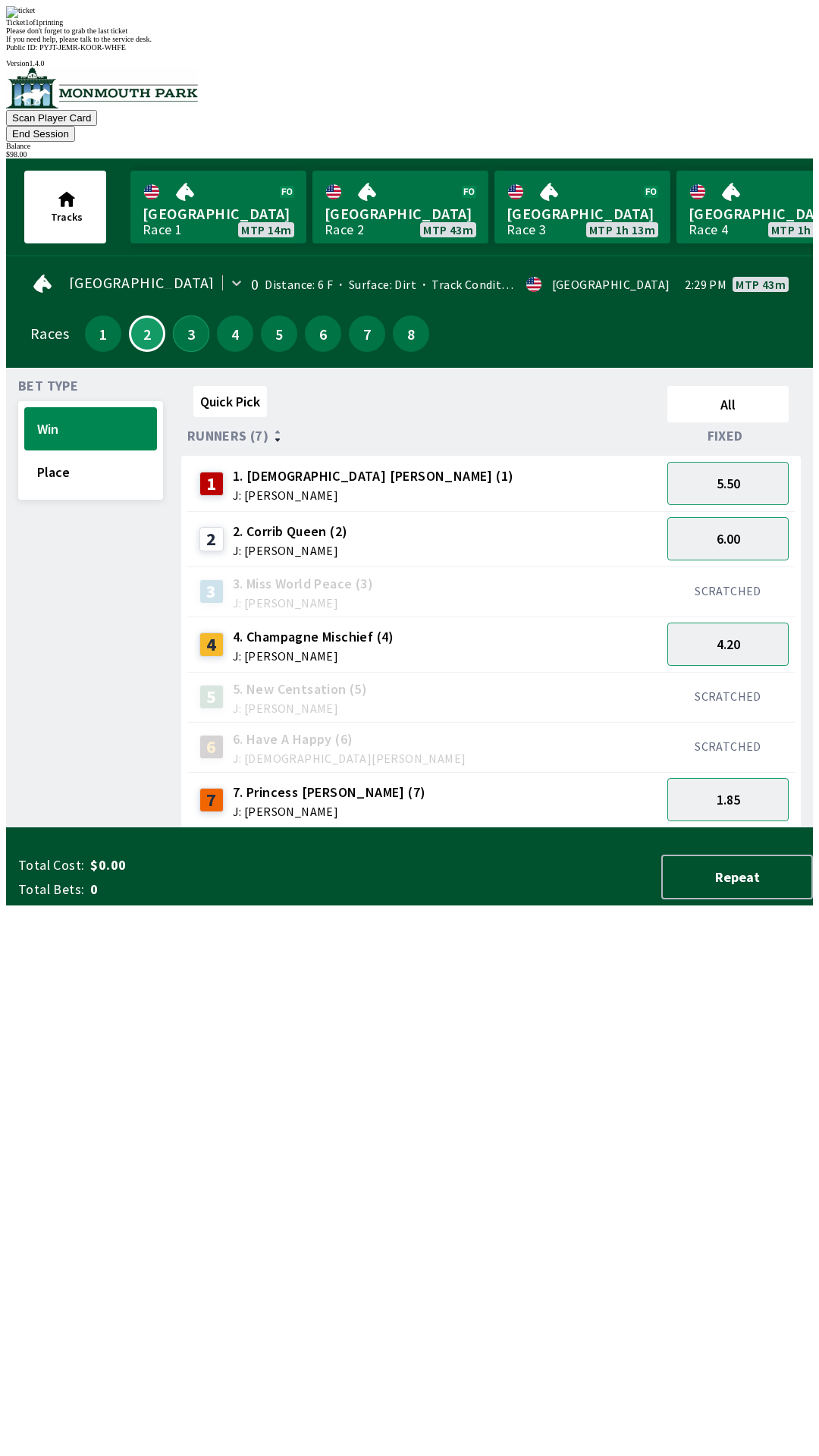
click at [192, 315] on button "3" at bounding box center [190, 333] width 36 height 36
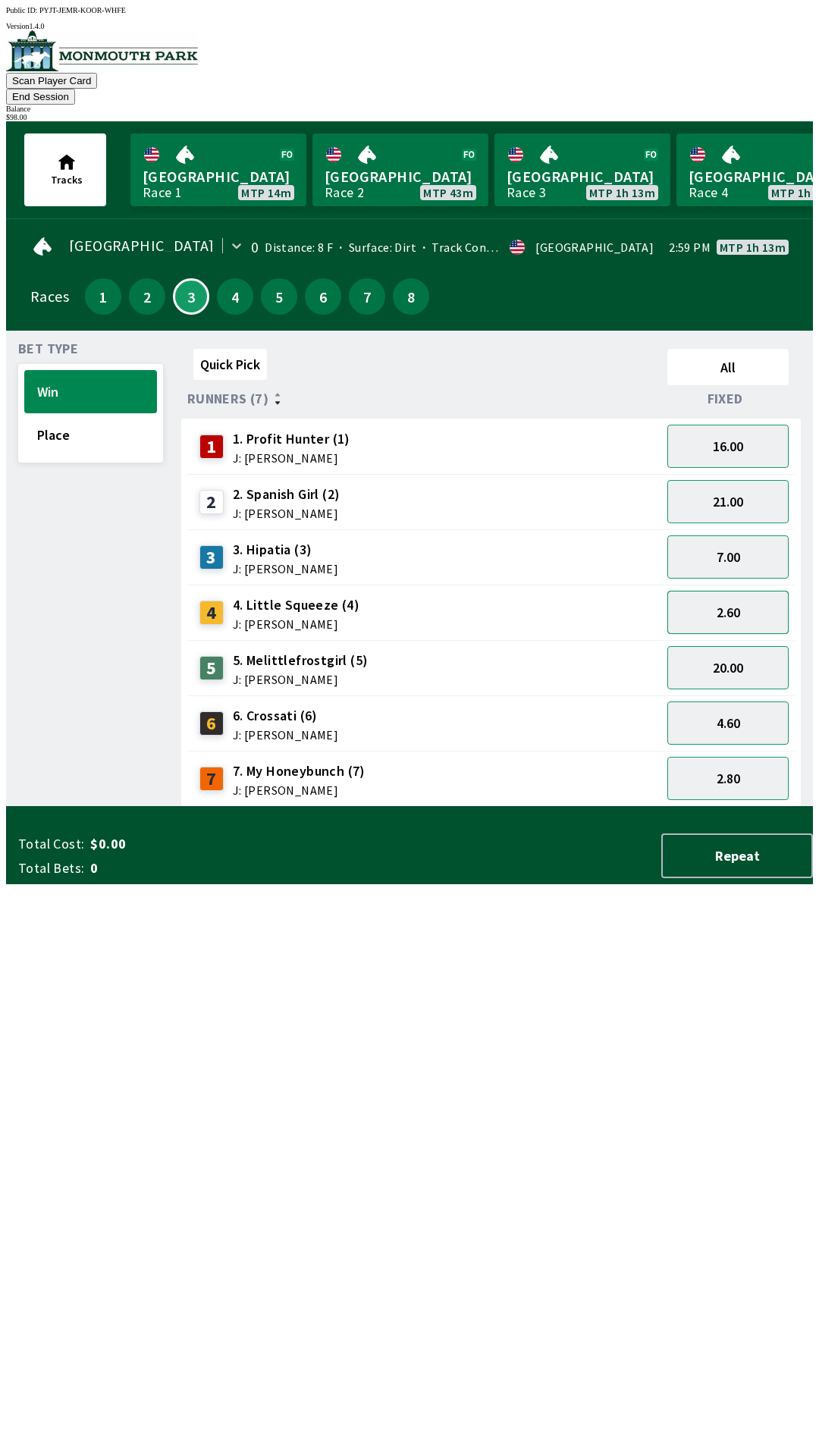
click at [748, 591] on button "2.60" at bounding box center [727, 612] width 121 height 43
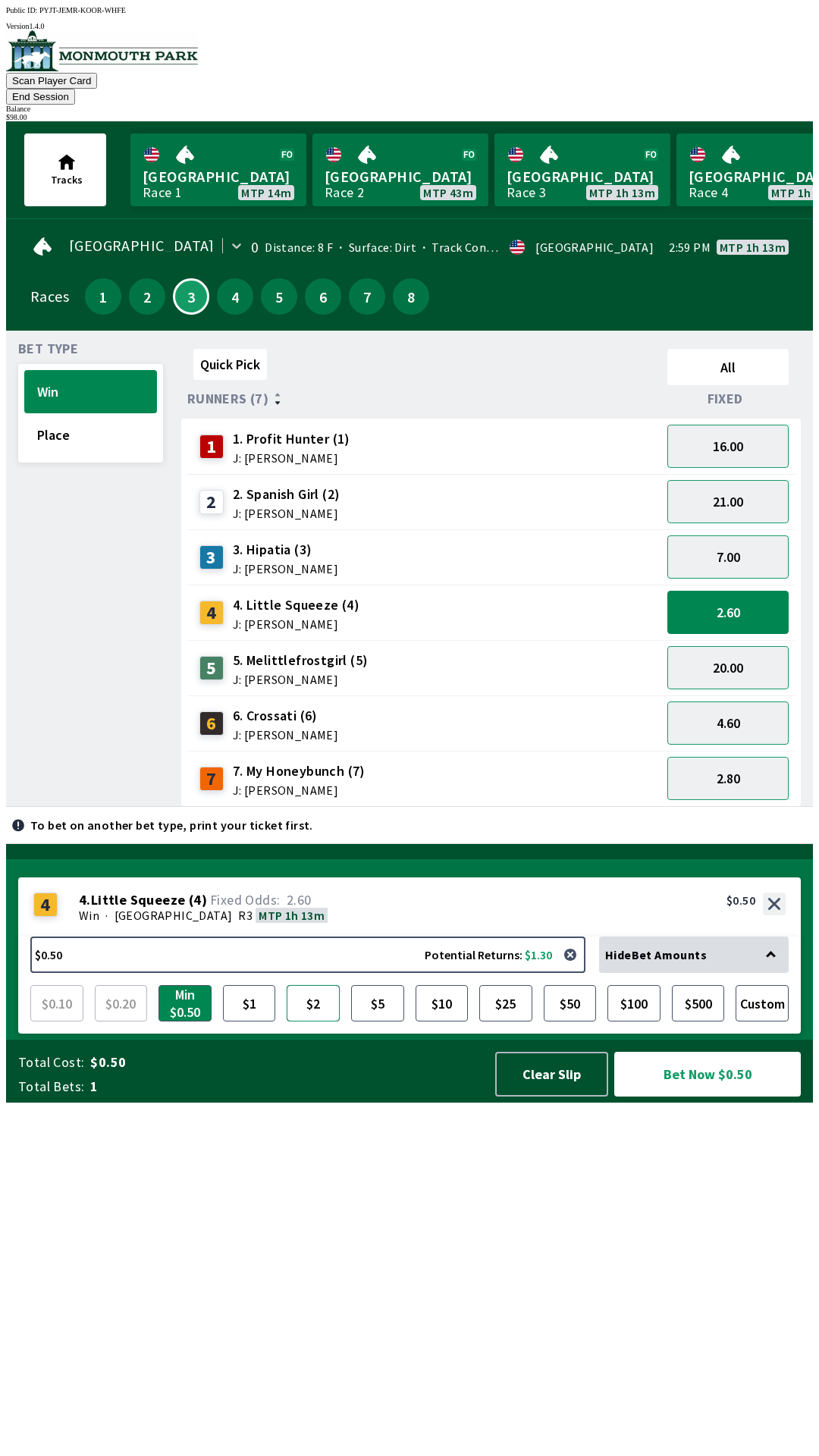
click at [305, 1022] on button "$2" at bounding box center [313, 1003] width 53 height 36
click at [699, 1097] on button "Bet Now $2.00" at bounding box center [708, 1074] width 187 height 45
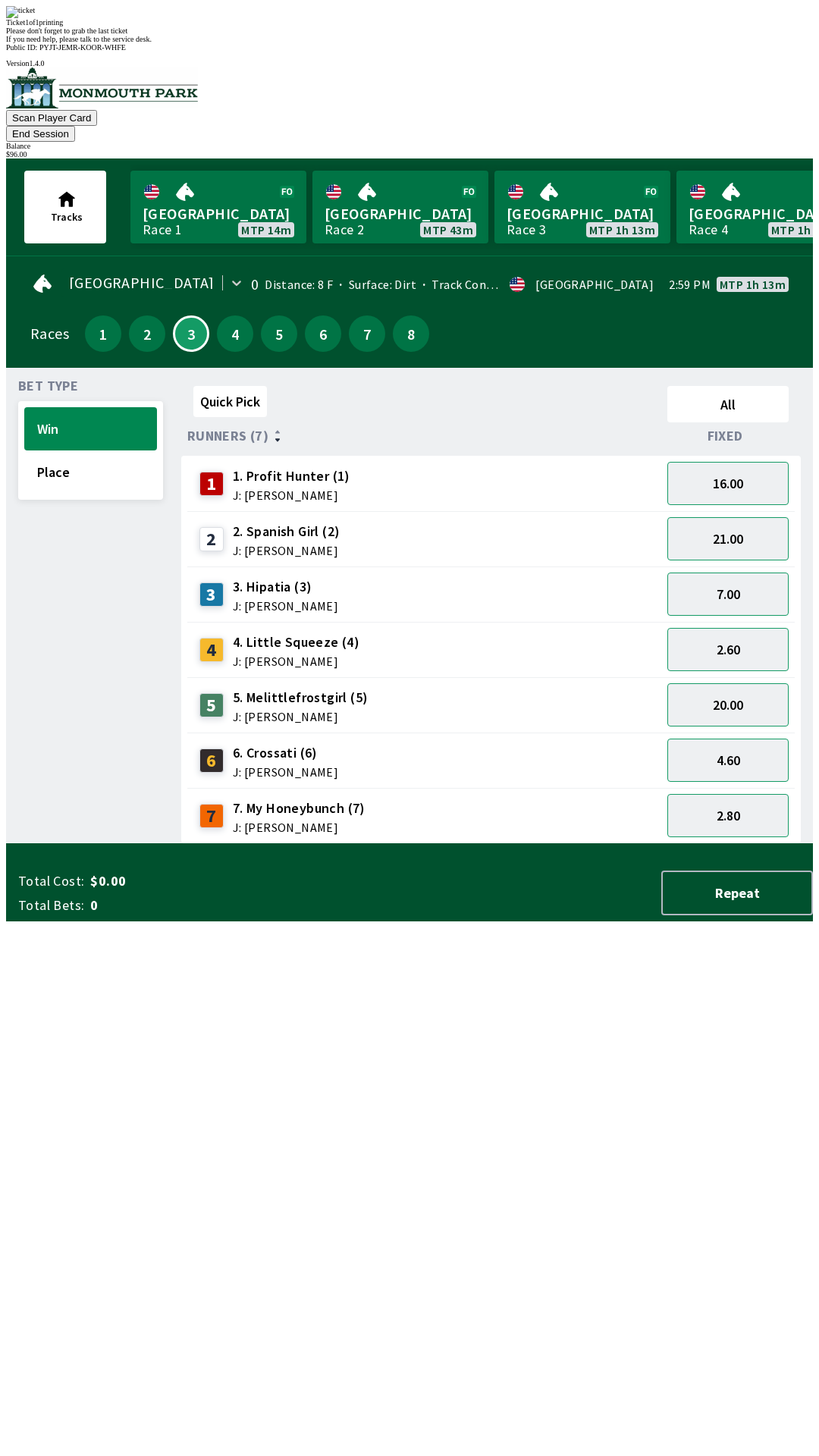
click at [383, 465] on div "1 1. Profit Hunter (1) J: [PERSON_NAME]" at bounding box center [424, 484] width 462 height 38
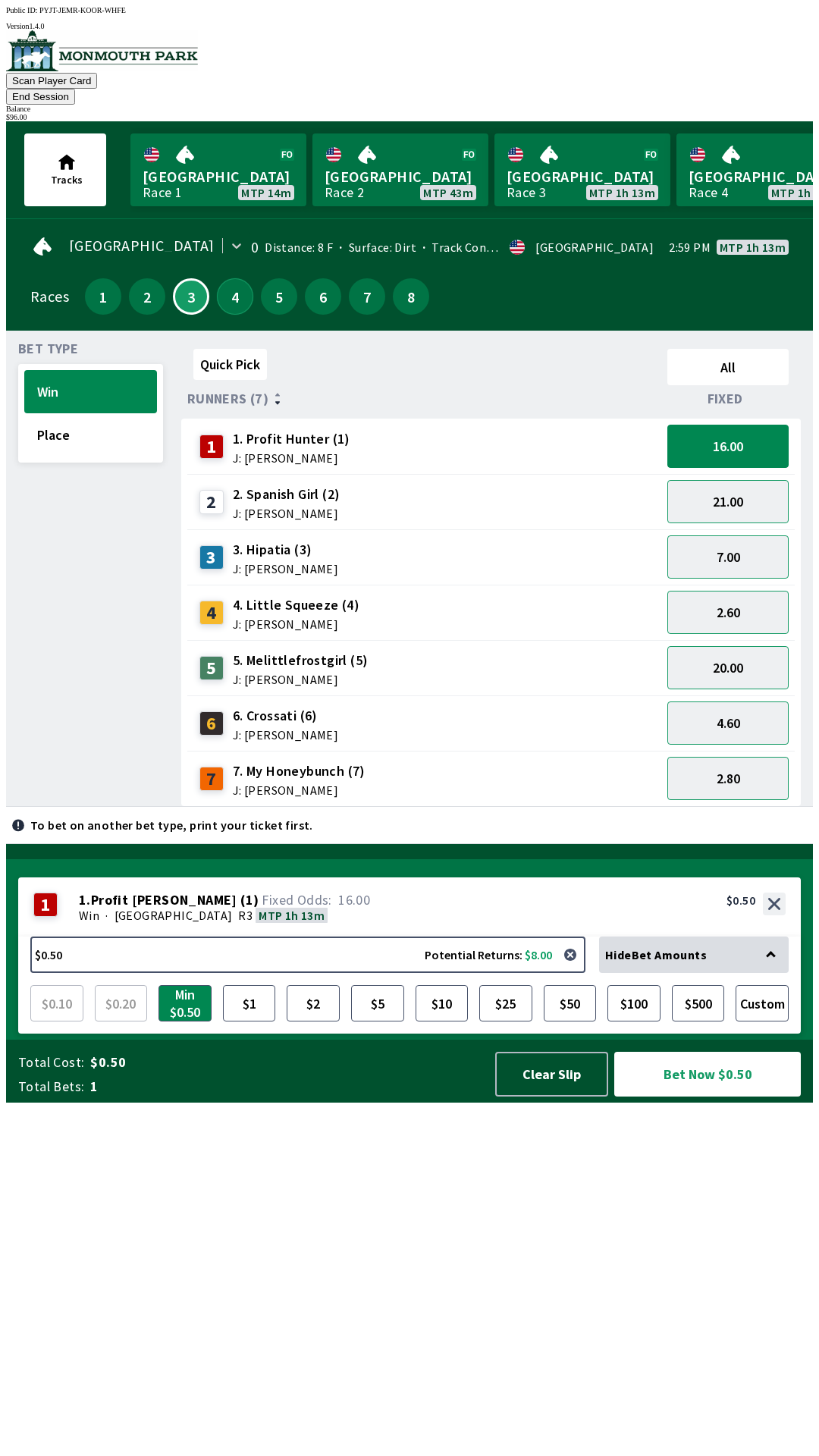
click at [225, 278] on button "4" at bounding box center [234, 296] width 36 height 36
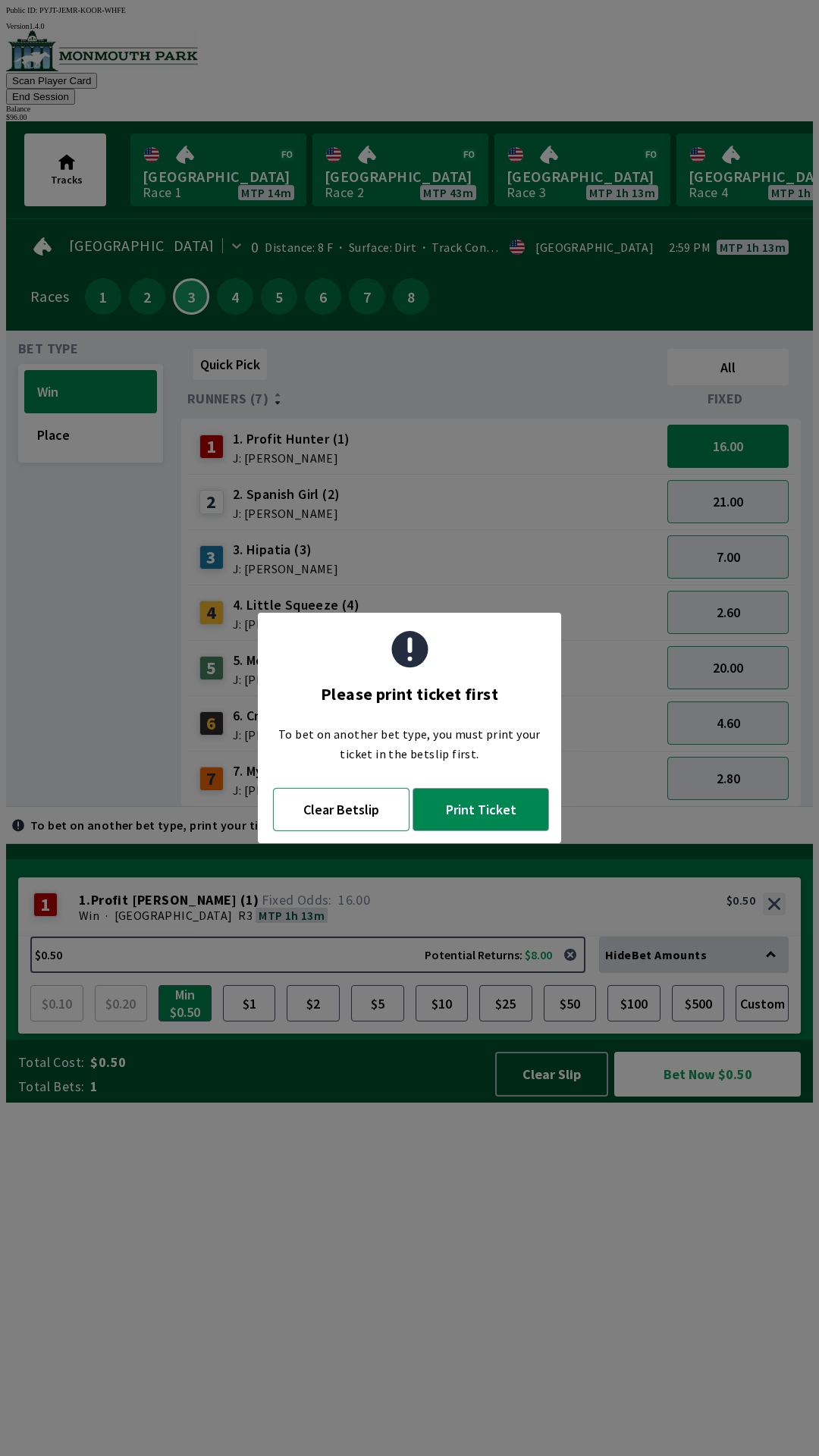
click at [343, 812] on button "Clear Betslip" at bounding box center [341, 810] width 136 height 43
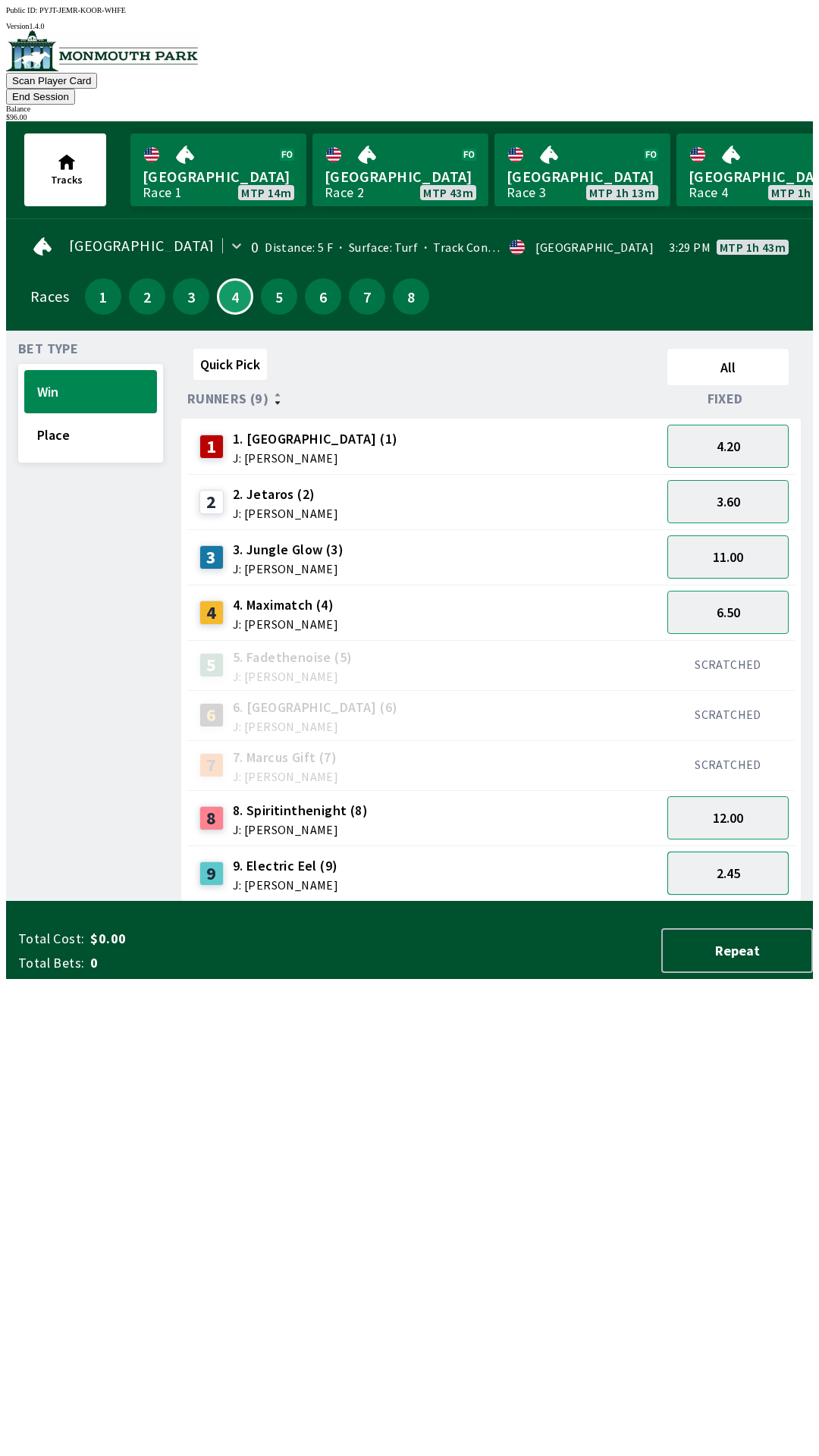
click at [754, 856] on button "2.45" at bounding box center [727, 873] width 121 height 43
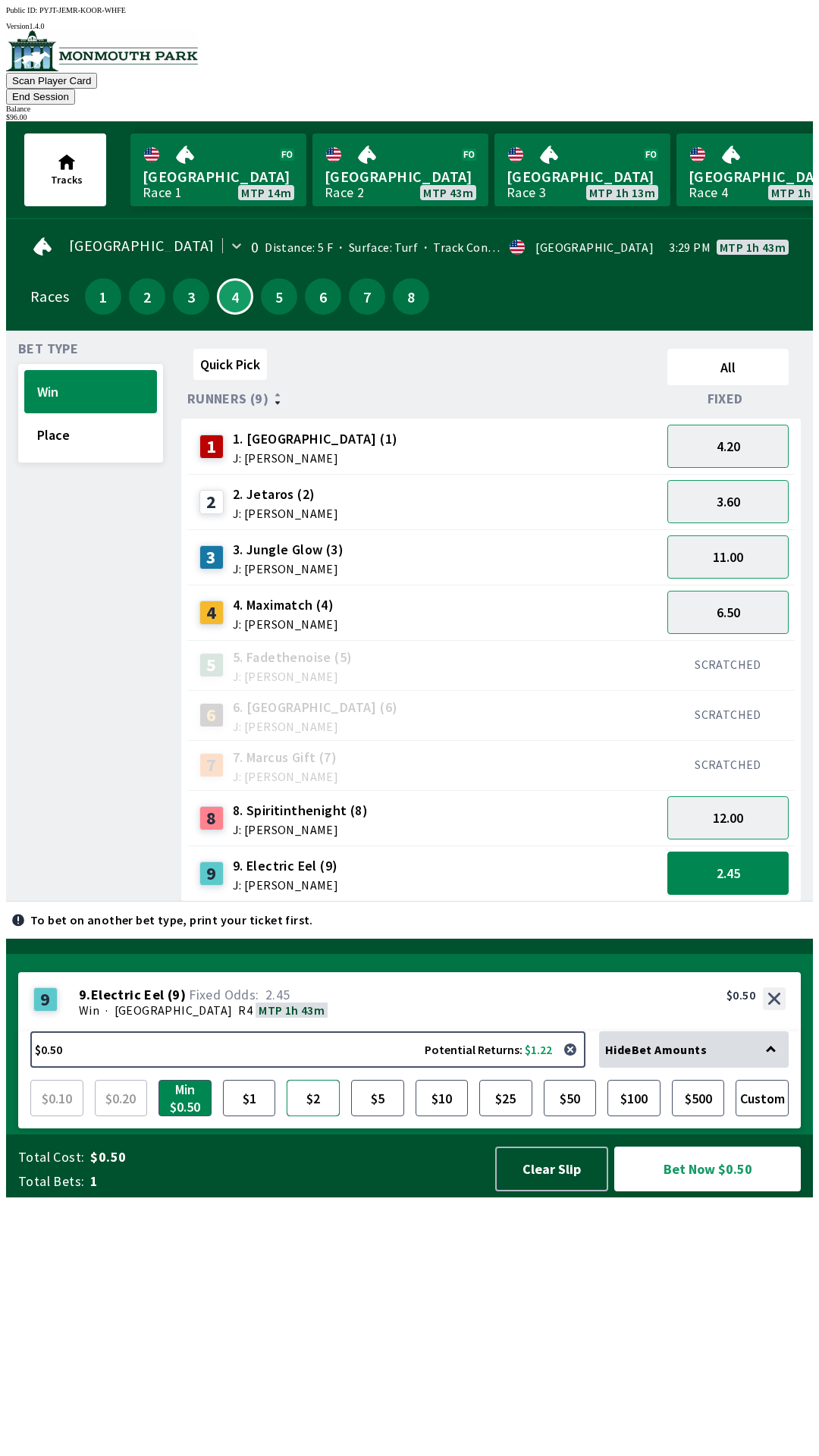
click at [318, 1117] on button "$2" at bounding box center [313, 1097] width 53 height 36
click at [699, 1191] on button "Bet Now $2.00" at bounding box center [708, 1169] width 187 height 45
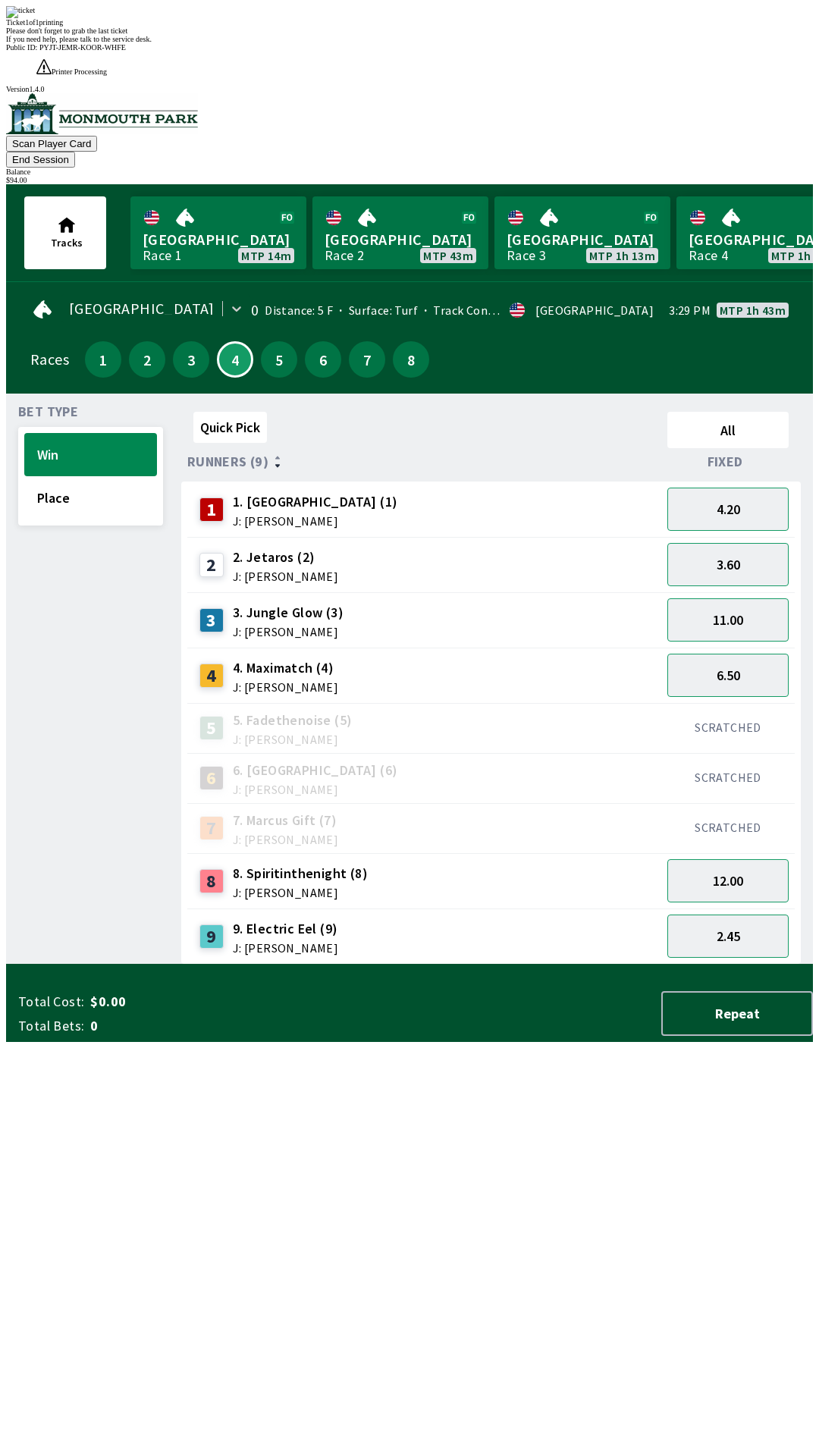
click at [655, 648] on div "4 4. Maximatch (4) J: [PERSON_NAME]" at bounding box center [424, 676] width 474 height 56
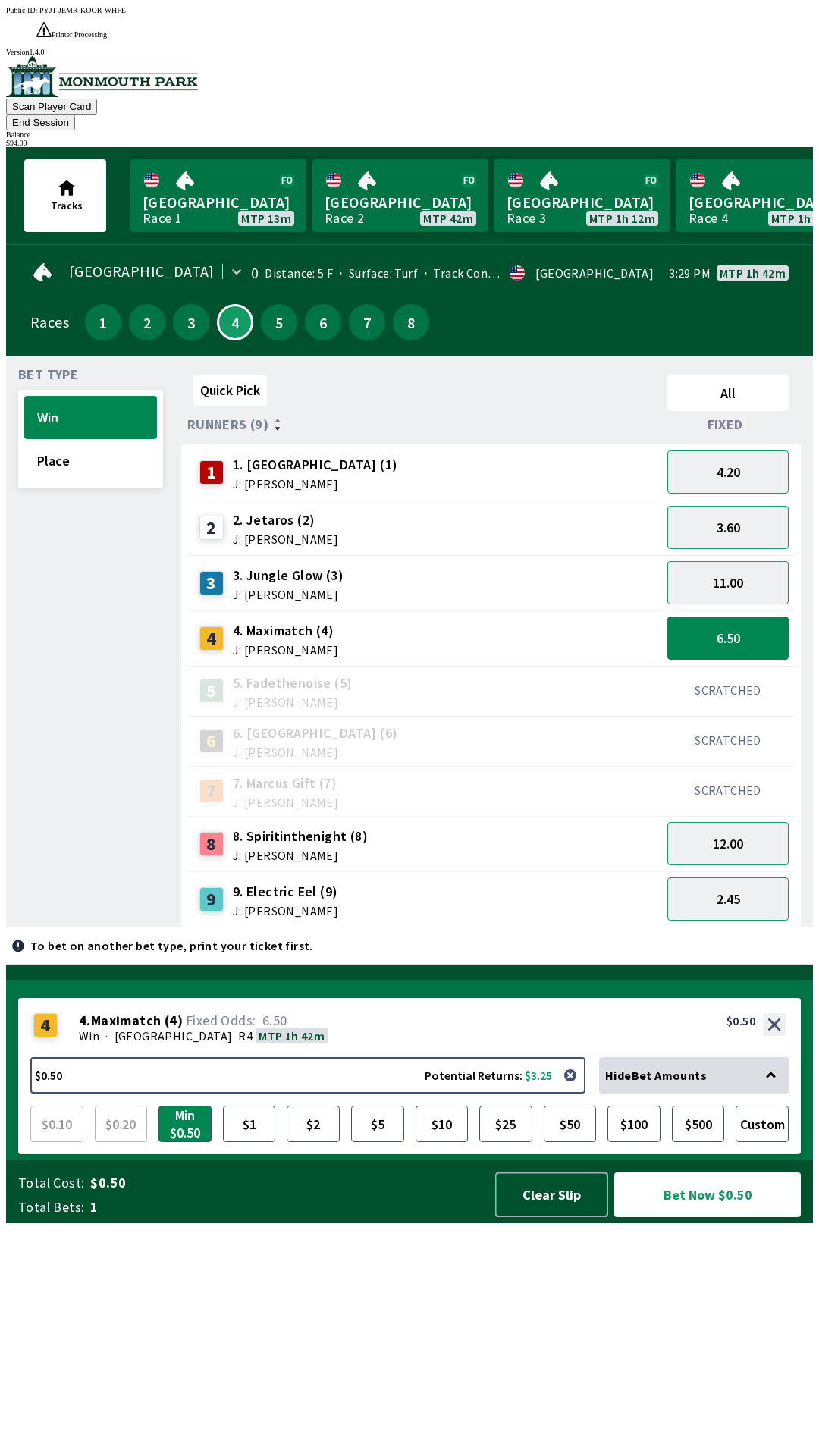
click at [553, 1217] on button "Clear Slip" at bounding box center [551, 1195] width 113 height 45
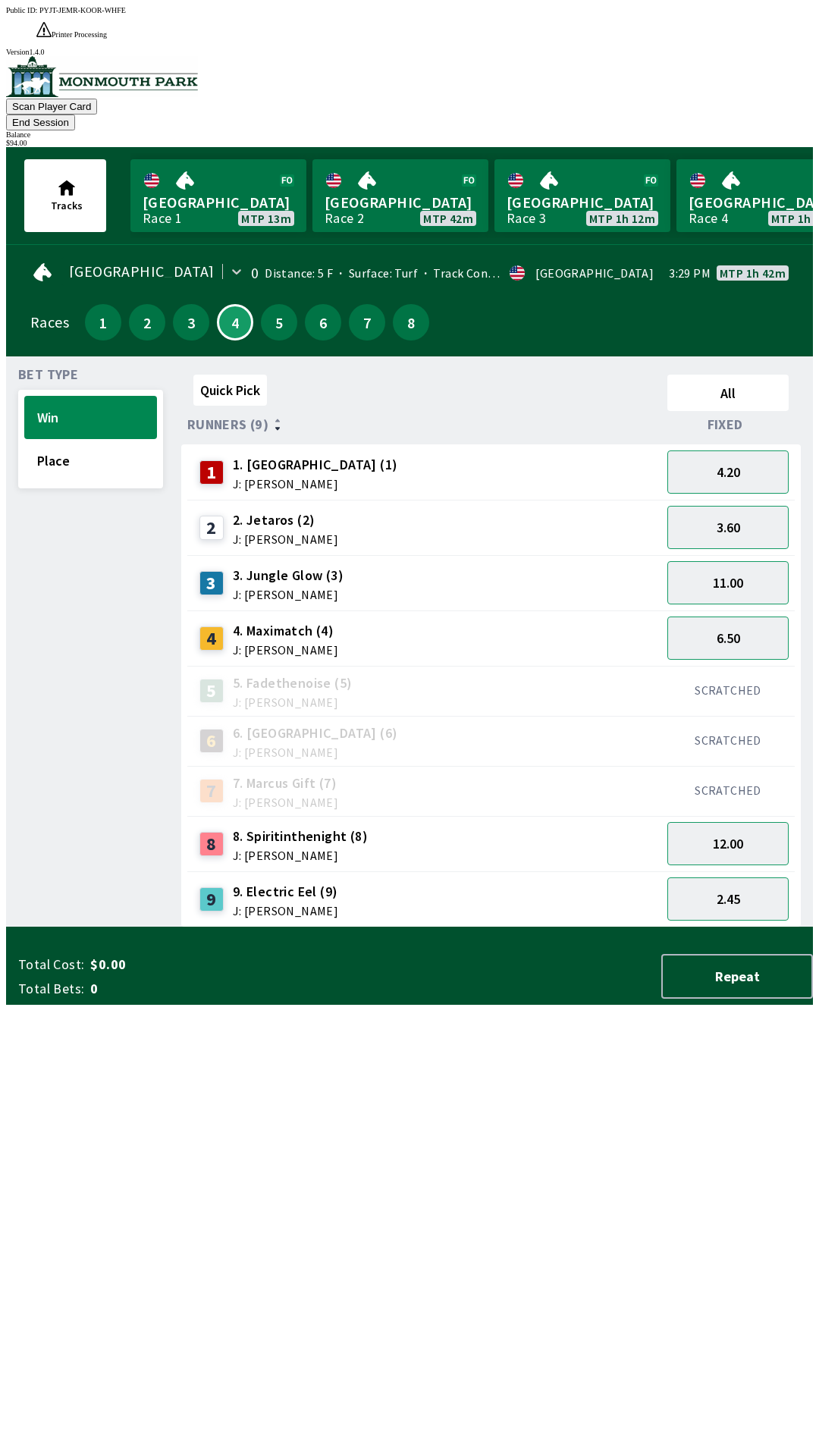
click at [75, 115] on button "End Session" at bounding box center [40, 123] width 69 height 16
